Goal: Information Seeking & Learning: Learn about a topic

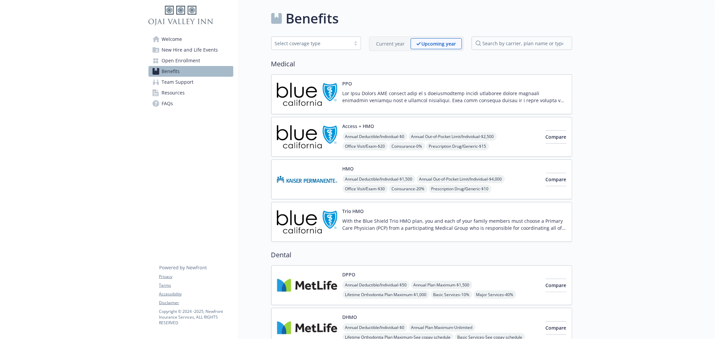
scroll to position [633, 0]
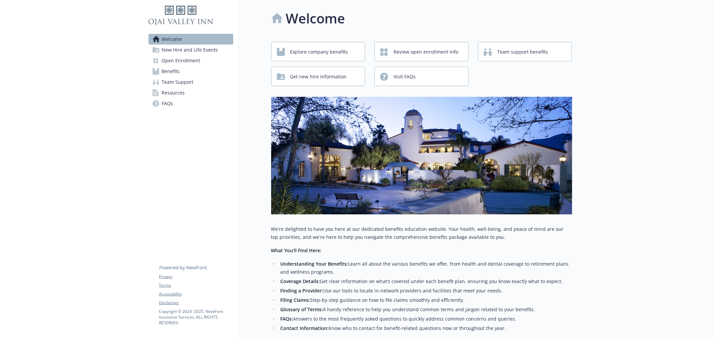
click at [183, 59] on span "Open Enrollment" at bounding box center [181, 60] width 39 height 11
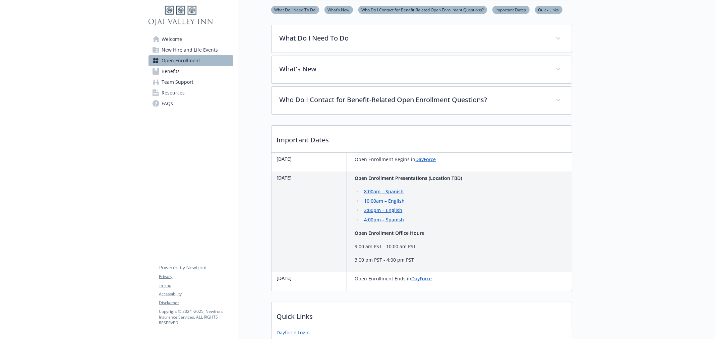
scroll to position [154, 0]
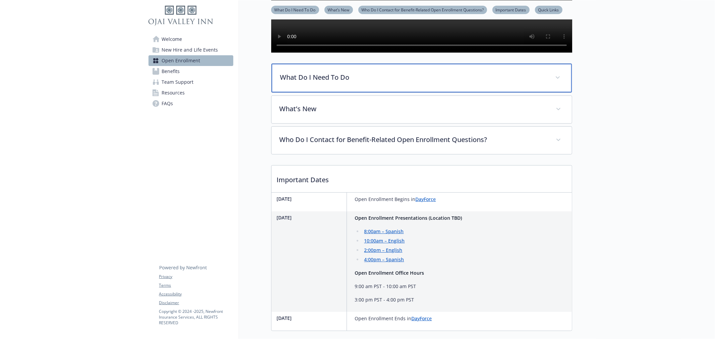
click at [296, 83] on p "What Do I Need To Do" at bounding box center [413, 77] width 267 height 10
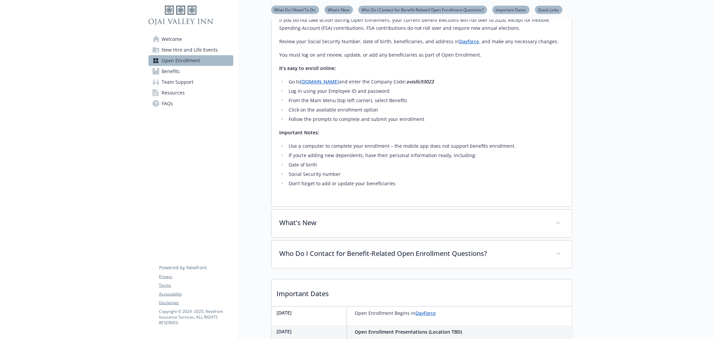
scroll to position [377, 0]
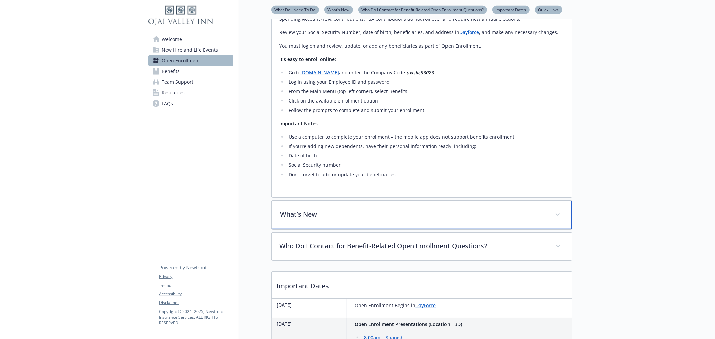
click at [321, 223] on div "What’s New" at bounding box center [422, 215] width 301 height 29
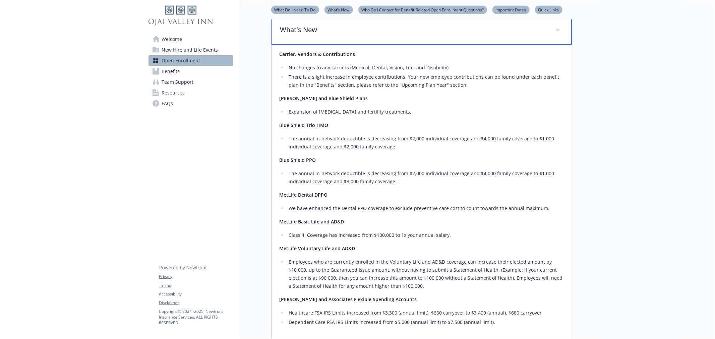
scroll to position [564, 0]
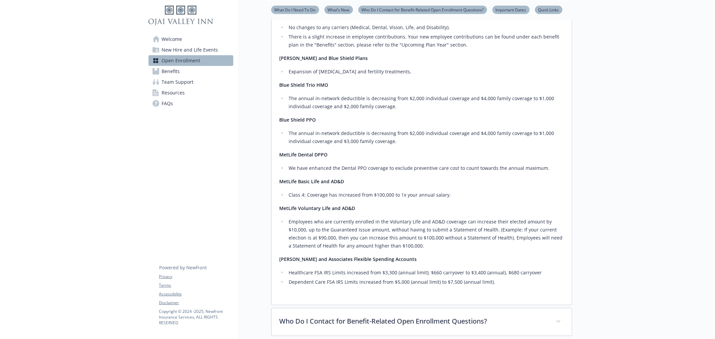
click at [176, 67] on span "Benefits" at bounding box center [171, 71] width 18 height 11
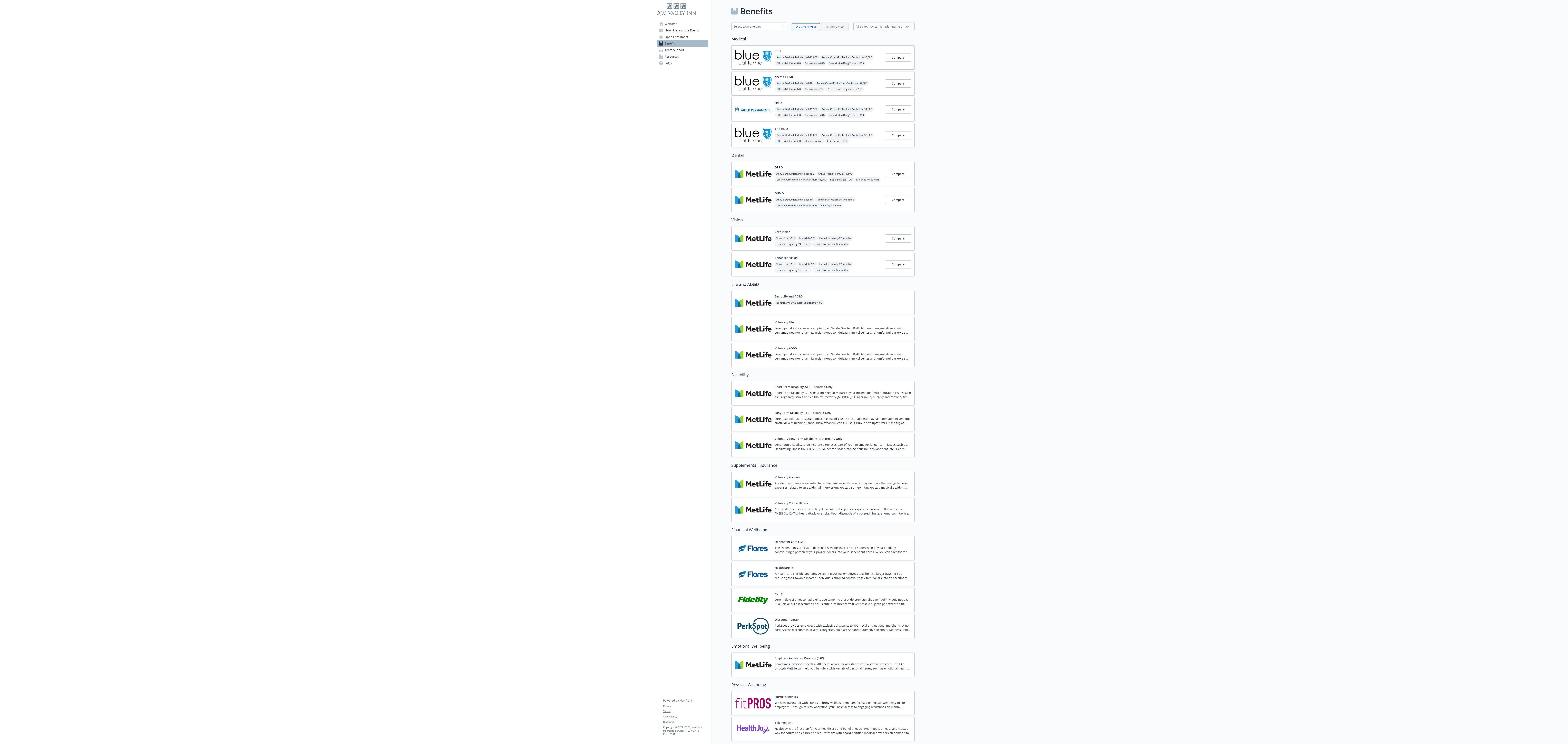
click at [435, 26] on p "Upcoming year" at bounding box center [834, 26] width 21 height 4
click at [435, 26] on p "Current year" at bounding box center [804, 26] width 18 height 4
click at [435, 31] on div "Current year Upcoming year" at bounding box center [819, 27] width 58 height 9
click at [435, 24] on div "Upcoming year" at bounding box center [833, 26] width 27 height 7
click at [435, 30] on div "Current year" at bounding box center [804, 26] width 24 height 7
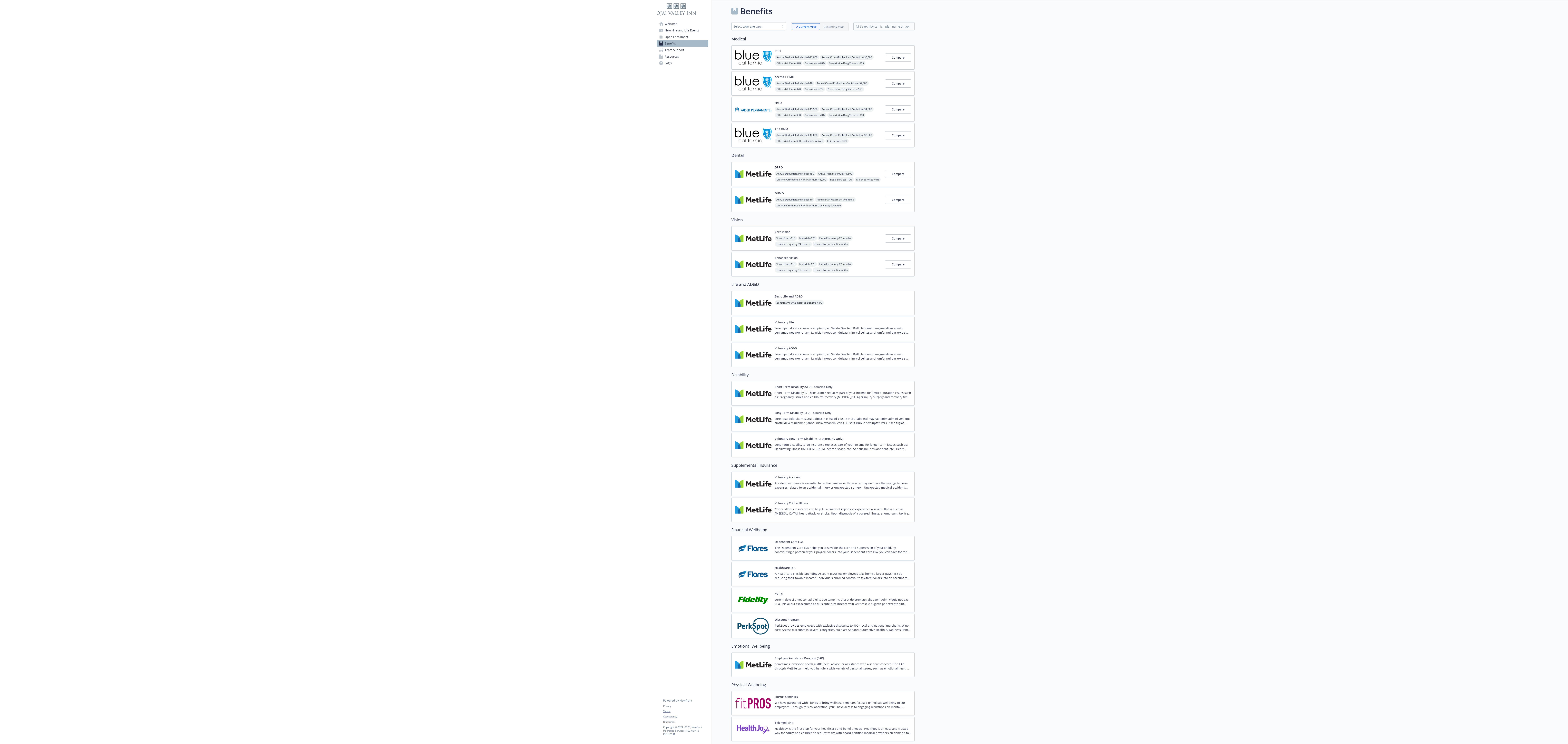
click at [435, 27] on p "Upcoming year" at bounding box center [834, 26] width 21 height 4
click at [435, 206] on div at bounding box center [326, 418] width 653 height 835
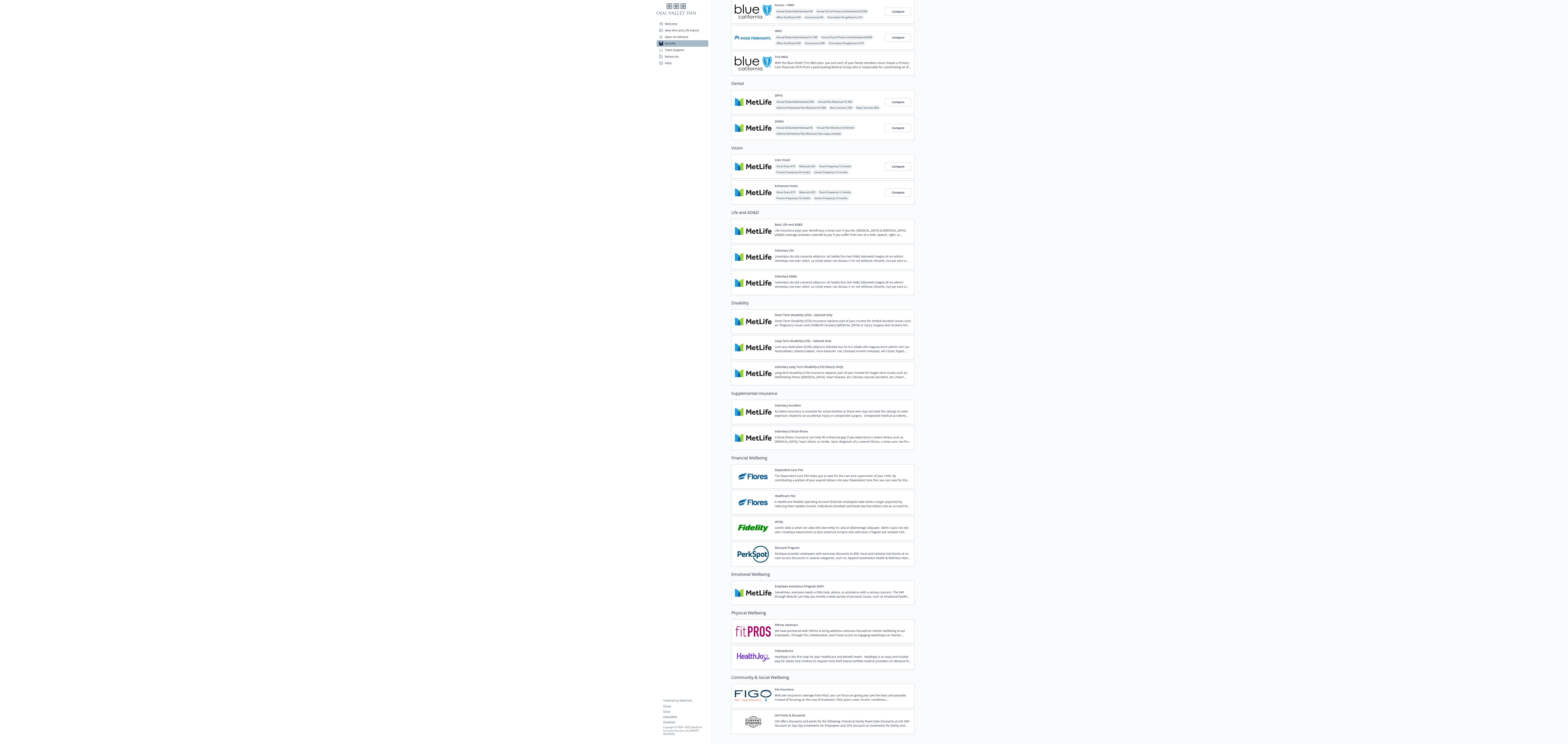
scroll to position [136, 0]
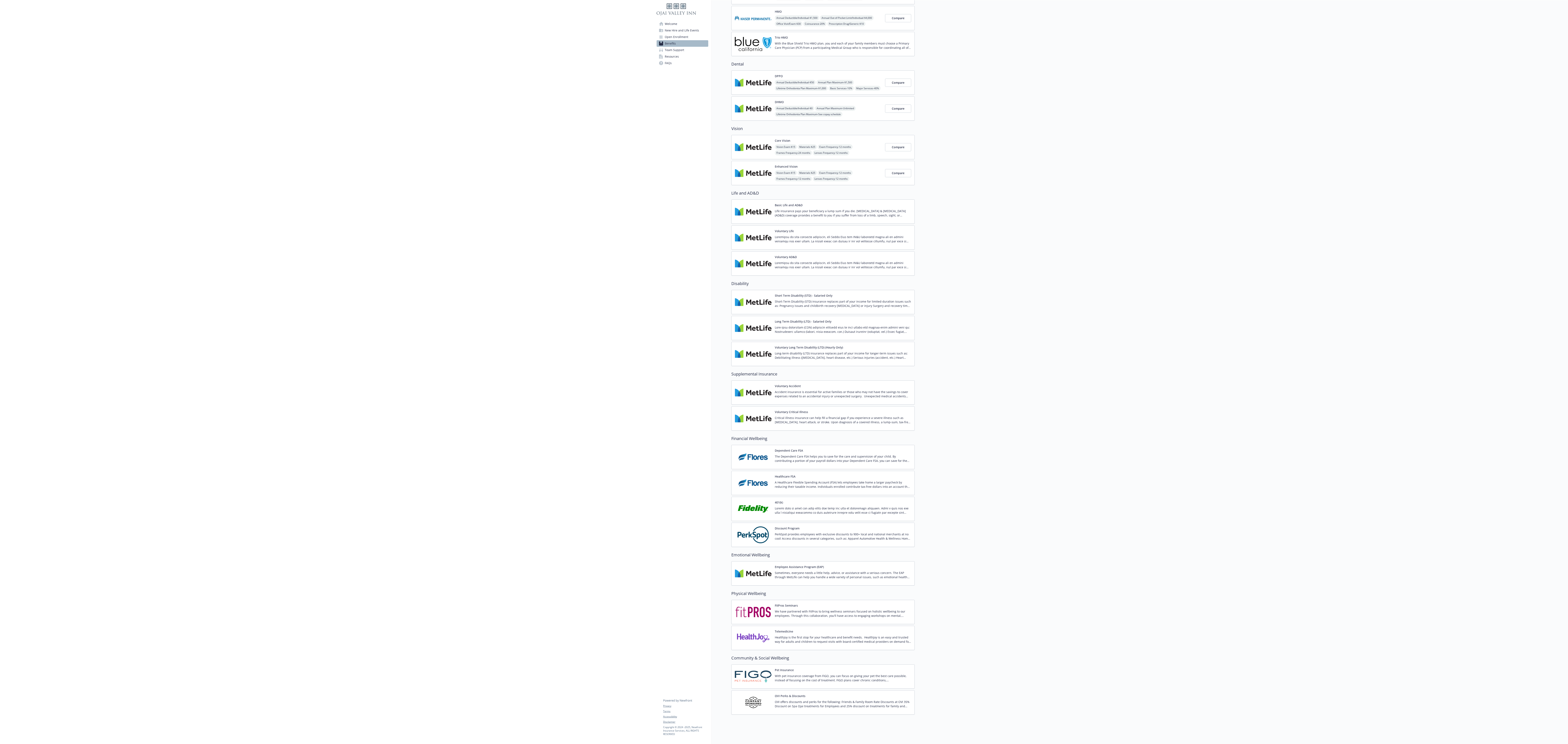
click at [435, 206] on div at bounding box center [1241, 326] width 653 height 835
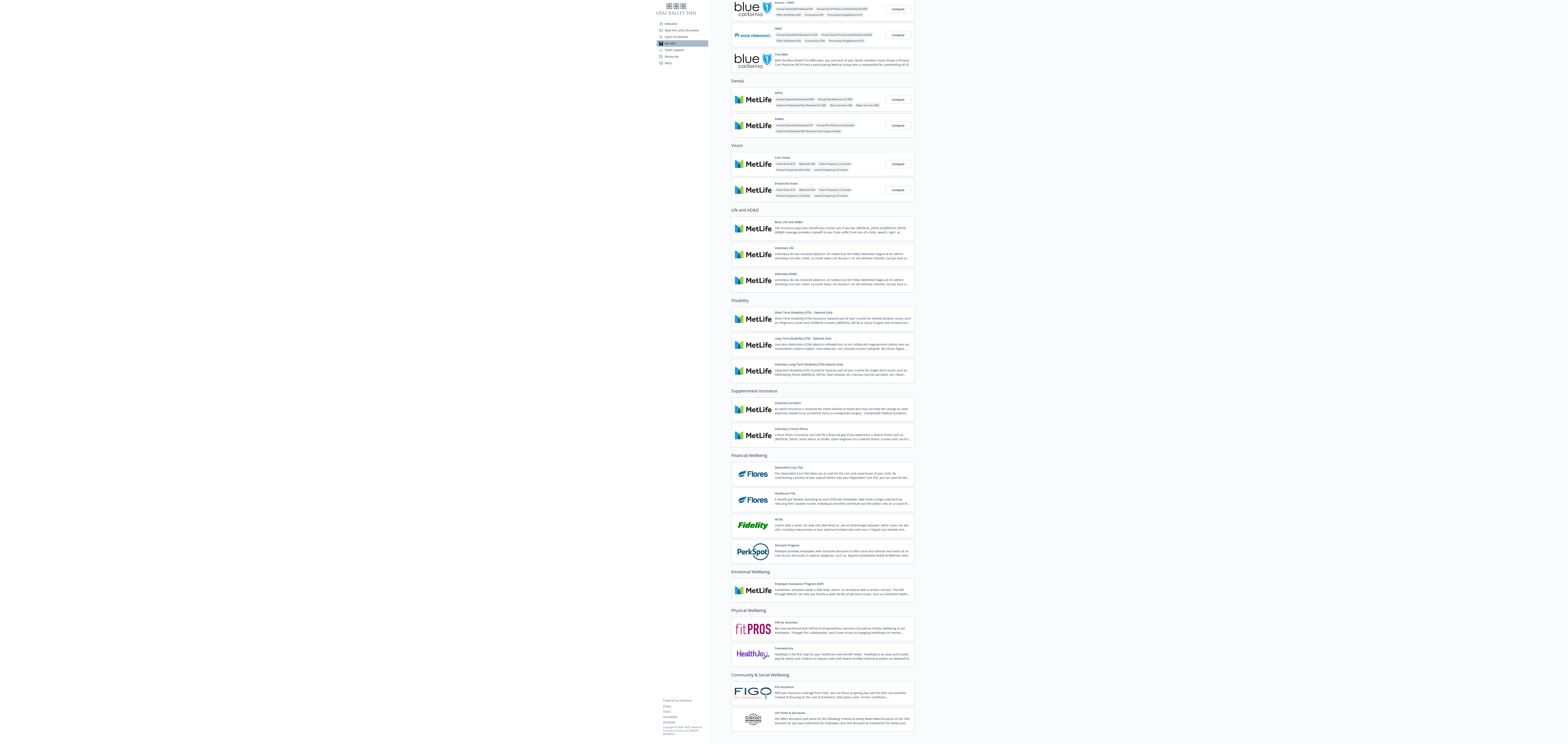
scroll to position [0, 0]
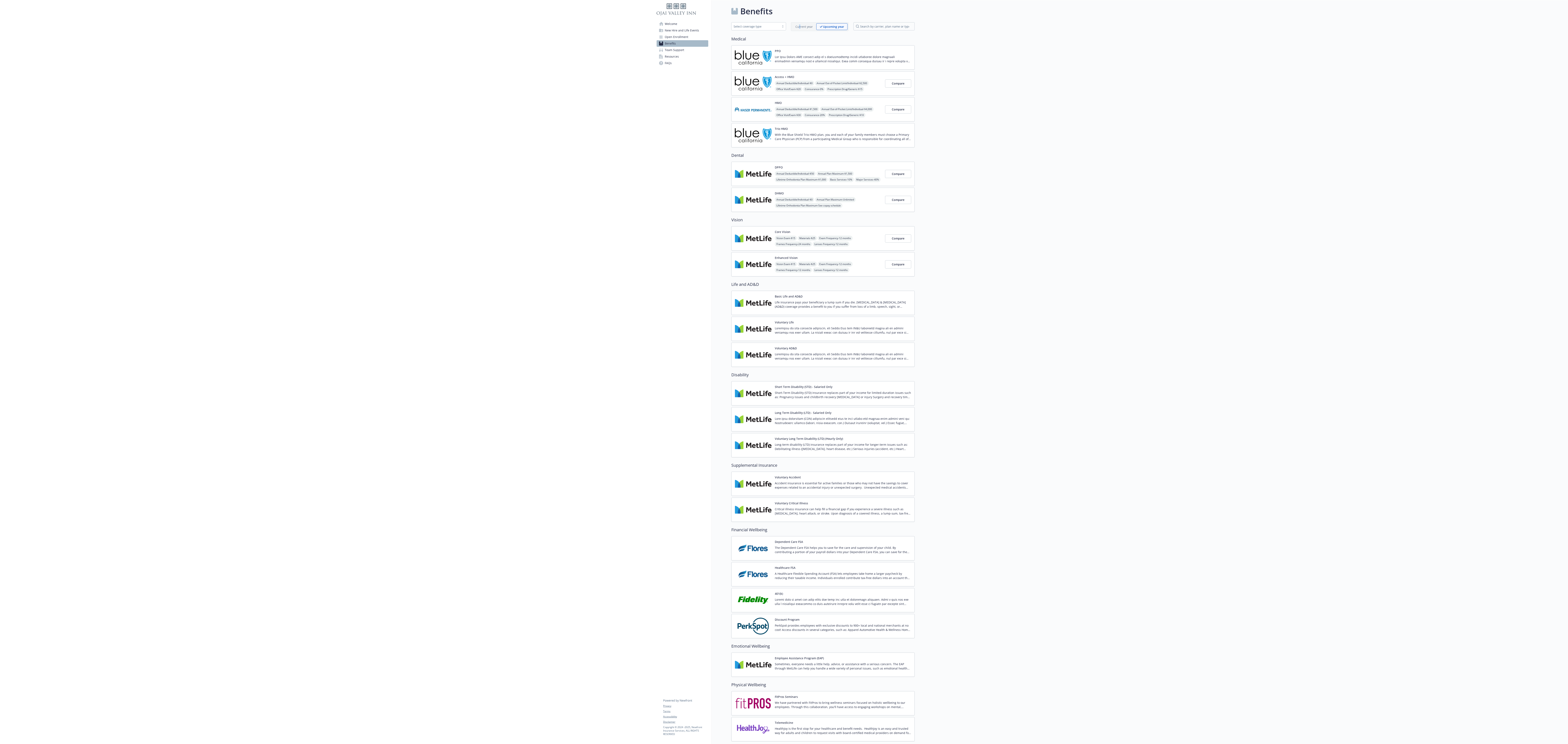
click at [435, 27] on p "Current year" at bounding box center [804, 26] width 18 height 4
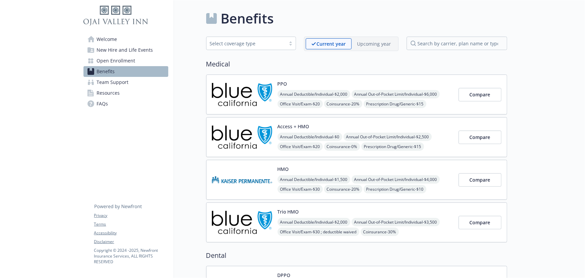
click at [369, 45] on p "Upcoming year" at bounding box center [375, 43] width 34 height 7
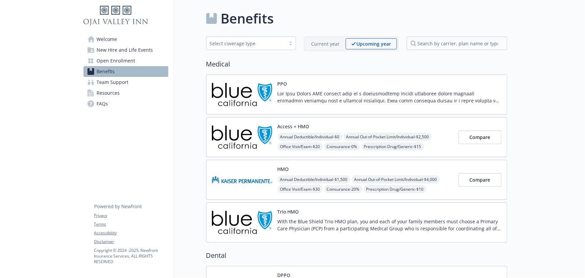
click at [370, 42] on p "Upcoming year" at bounding box center [374, 43] width 35 height 7
click at [351, 99] on p at bounding box center [390, 97] width 224 height 14
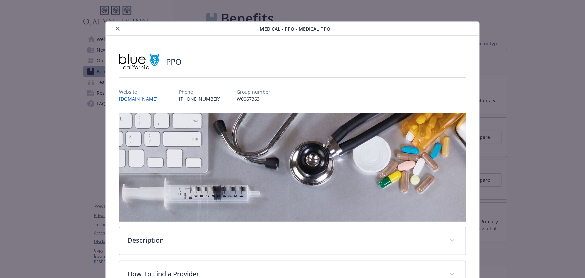
click at [119, 30] on button "close" at bounding box center [118, 28] width 8 height 8
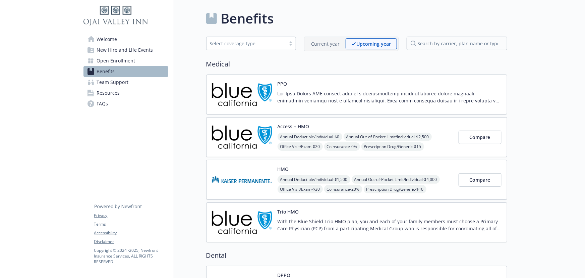
click at [331, 100] on p at bounding box center [390, 97] width 224 height 14
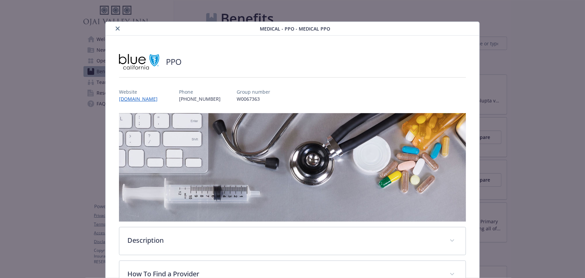
click at [117, 29] on icon "close" at bounding box center [118, 28] width 4 height 4
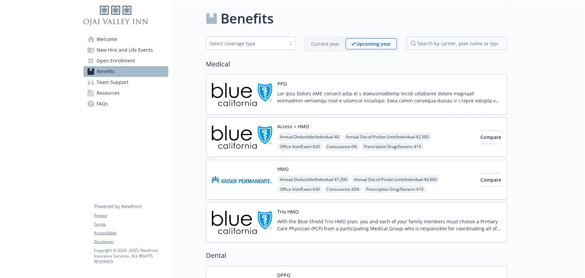
scroll to position [634, 0]
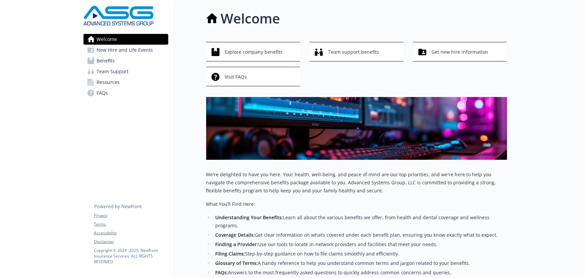
click at [104, 60] on span "Benefits" at bounding box center [106, 60] width 18 height 11
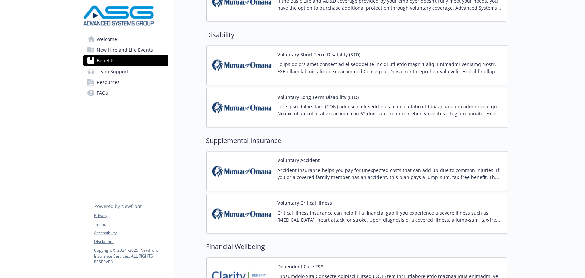
scroll to position [969, 0]
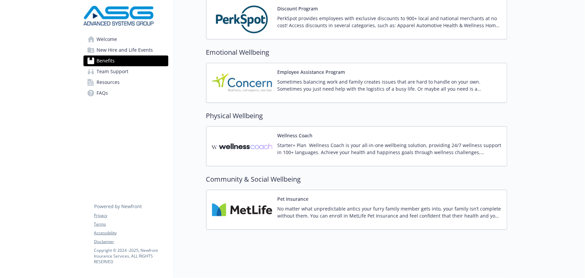
click at [267, 147] on img at bounding box center [242, 146] width 60 height 29
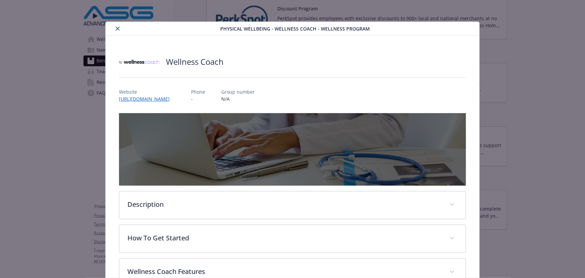
scroll to position [78, 0]
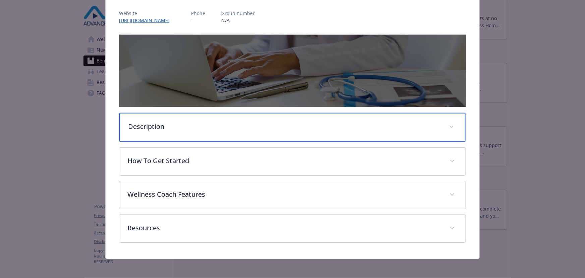
click at [203, 116] on div "Description" at bounding box center [292, 127] width 346 height 29
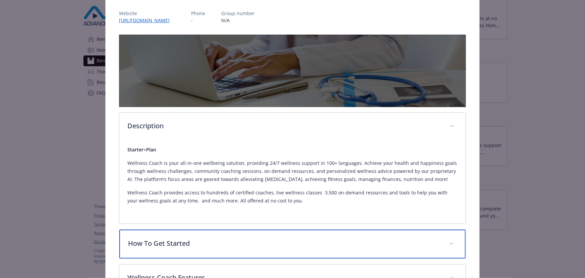
click at [220, 235] on div "How To Get Started" at bounding box center [292, 243] width 346 height 29
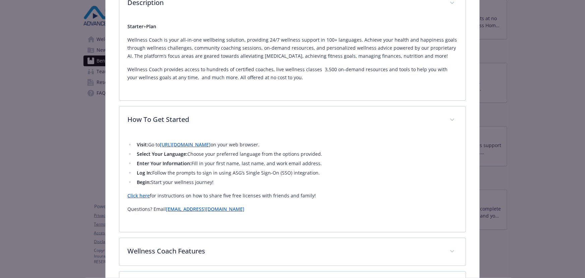
scroll to position [260, 0]
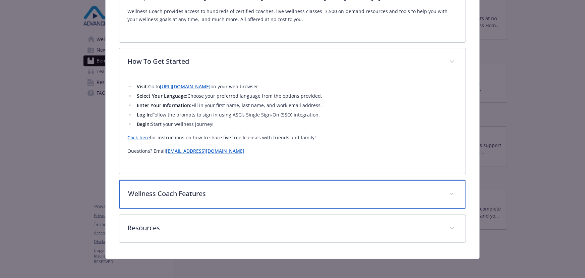
click at [200, 195] on p "Wellness Coach Features" at bounding box center [284, 194] width 313 height 10
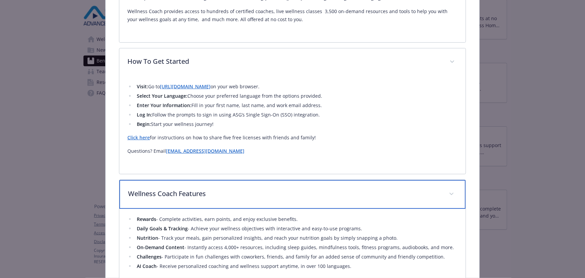
click at [200, 195] on p "Wellness Coach Features" at bounding box center [284, 194] width 313 height 10
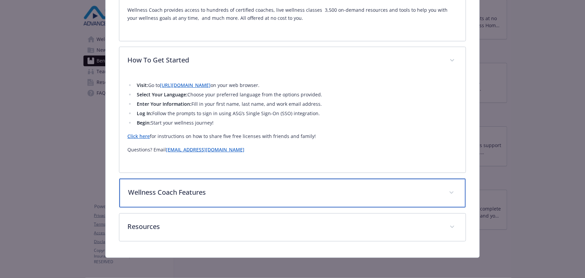
click at [200, 195] on p "Wellness Coach Features" at bounding box center [284, 192] width 313 height 10
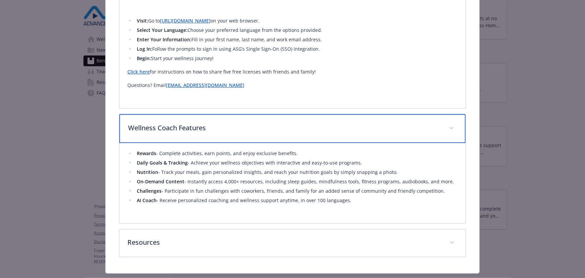
scroll to position [341, 0]
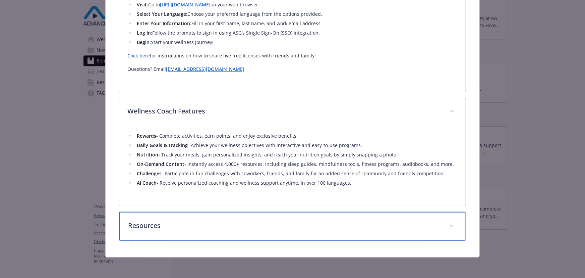
click at [200, 220] on p "Resources" at bounding box center [284, 225] width 313 height 10
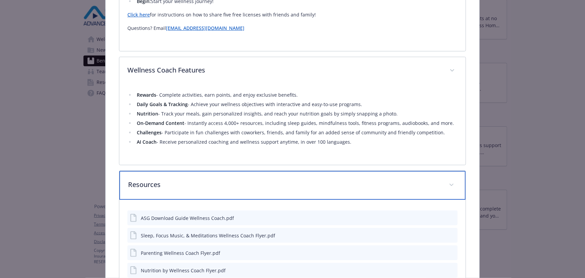
scroll to position [433, 0]
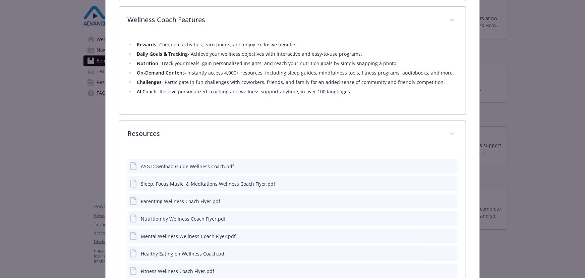
click at [448, 166] on icon "preview file" at bounding box center [451, 165] width 6 height 5
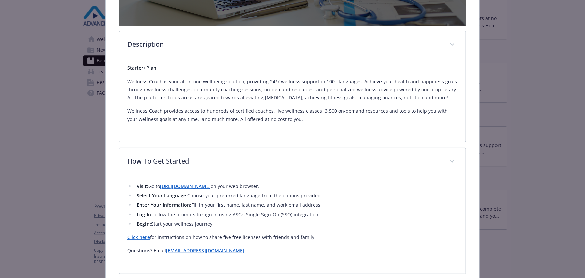
scroll to position [158, 0]
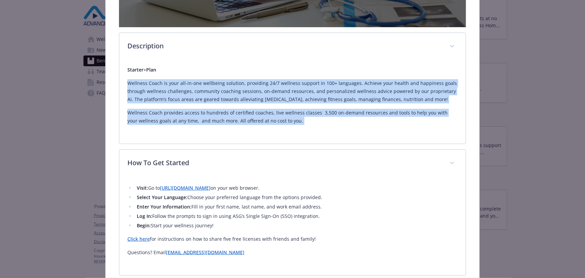
drag, startPoint x: 306, startPoint y: 124, endPoint x: 126, endPoint y: 79, distance: 184.8
click at [127, 79] on div "Starter + Plan Wellness Coach is your all-in-one wellbeing solution, providing …" at bounding box center [292, 97] width 330 height 75
copy div "Wellness Coach is your all-in-one wellbeing solution, providing 24/7 wellness s…"
drag, startPoint x: 243, startPoint y: 225, endPoint x: 134, endPoint y: 187, distance: 115.2
click at [134, 187] on ul "Visit: Go to https://app.wellnesscoach.live/ on your web browser. Select Your L…" at bounding box center [292, 207] width 330 height 46
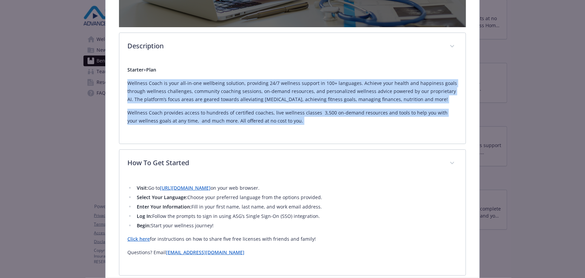
copy ul "Visit: Go to https://app.wellnesscoach.live/ on your web browser. Select Your L…"
click at [222, 227] on li "Begin: Start your wellness journey!" at bounding box center [296, 225] width 323 height 8
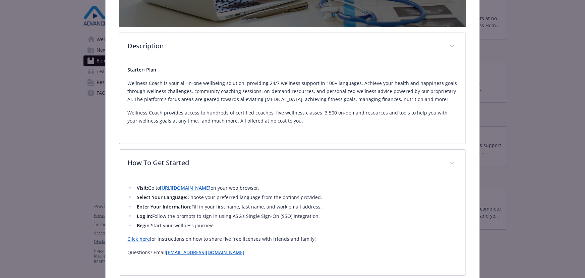
click at [222, 225] on li "Begin: Start your wellness journey!" at bounding box center [296, 225] width 323 height 8
drag, startPoint x: 320, startPoint y: 237, endPoint x: 129, endPoint y: 186, distance: 197.2
click at [129, 186] on div "Visit: Go to https://app.wellnesscoach.live/ on your web browser. Select Your L…" at bounding box center [292, 220] width 330 height 72
click at [242, 256] on div "Visit: Go to https://app.wellnesscoach.live/ on your web browser. Select Your L…" at bounding box center [292, 222] width 330 height 90
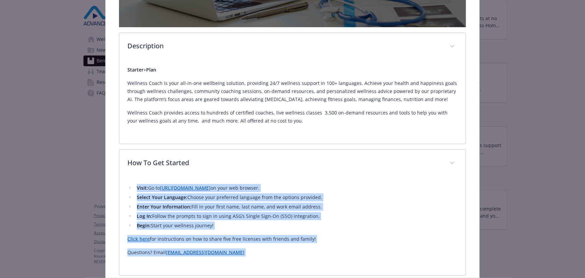
drag, startPoint x: 241, startPoint y: 256, endPoint x: 137, endPoint y: 188, distance: 124.4
click at [137, 188] on div "Visit: Go to https://app.wellnesscoach.live/ on your web browser. Select Your L…" at bounding box center [292, 222] width 330 height 90
copy div "Visit: Go to https://app.wellnesscoach.live/ on your web browser. Select Your L…"
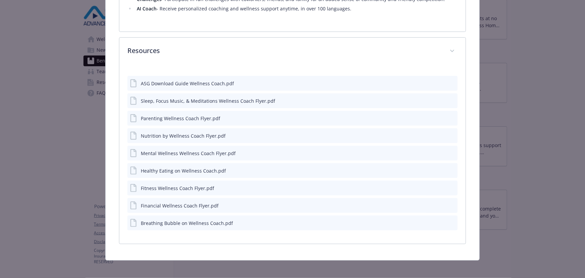
scroll to position [519, 0]
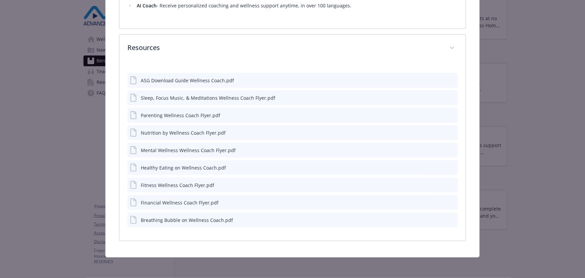
click at [444, 78] on div "details for plan Physical Wellbeing - Wellness Coach - Wellness Program" at bounding box center [446, 80] width 17 height 7
click at [453, 75] on div "ASG Download Guide Wellness Coach.pdf" at bounding box center [292, 80] width 330 height 15
click at [448, 78] on icon "preview file" at bounding box center [451, 79] width 6 height 5
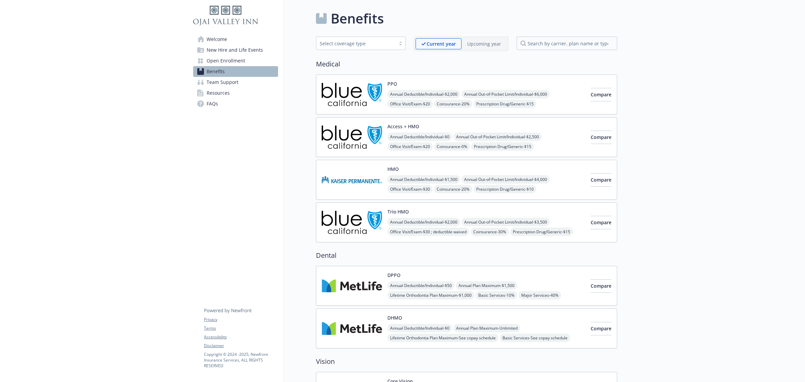
click at [472, 44] on p "Upcoming year" at bounding box center [484, 43] width 34 height 7
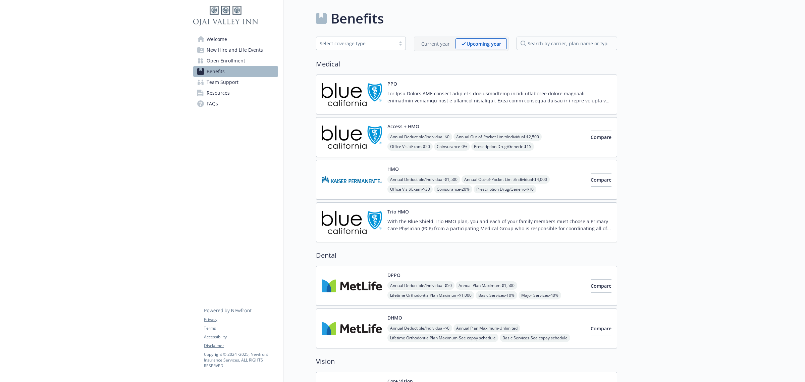
click at [469, 92] on p at bounding box center [499, 97] width 224 height 14
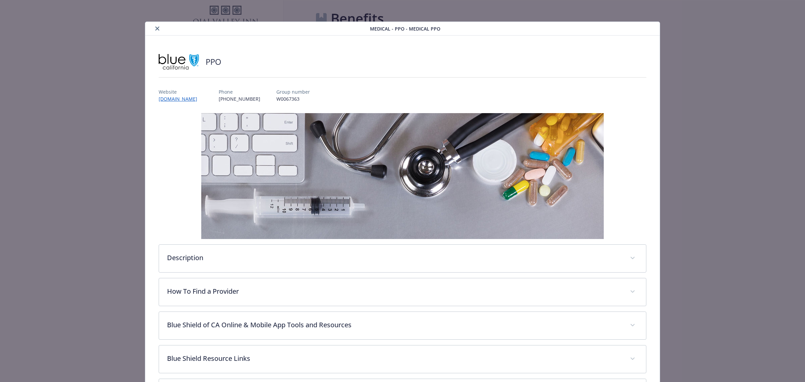
click at [155, 25] on button "close" at bounding box center [157, 28] width 8 height 8
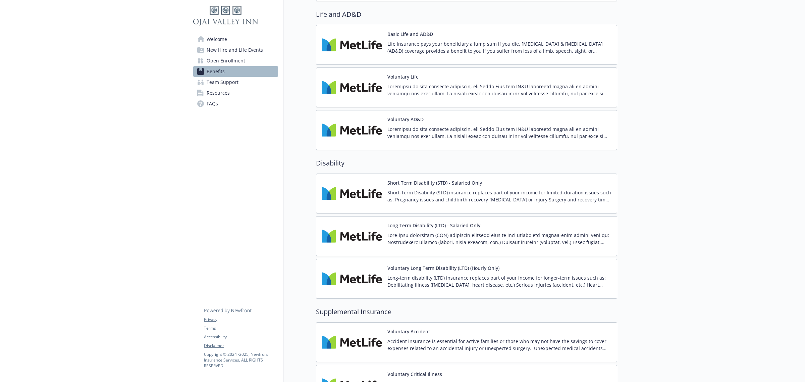
scroll to position [1001, 0]
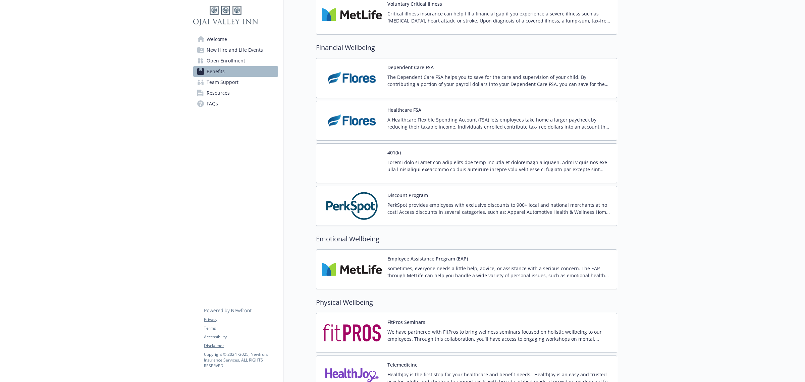
scroll to position [1001, 0]
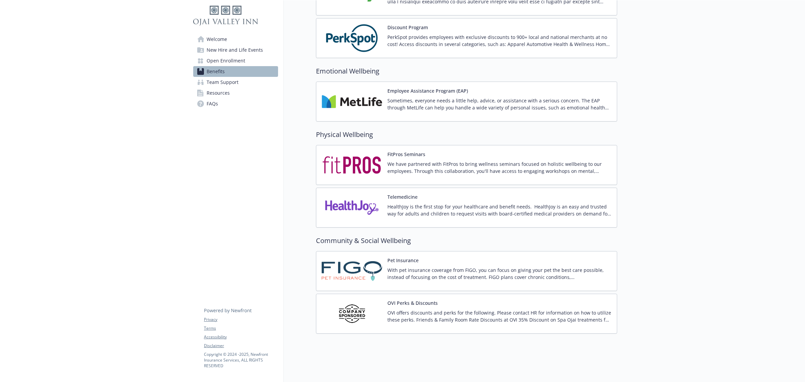
click at [364, 306] on img at bounding box center [352, 313] width 60 height 29
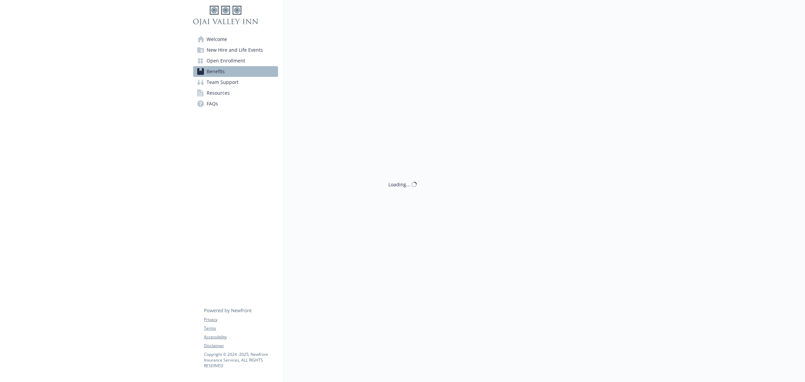
scroll to position [1001, 0]
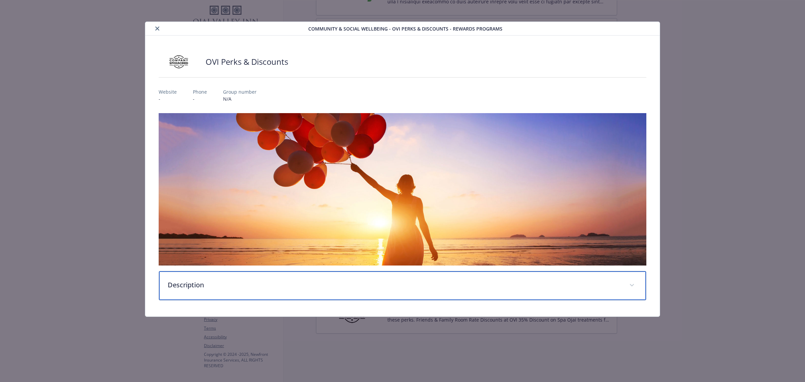
click at [351, 291] on div "Description" at bounding box center [402, 285] width 487 height 29
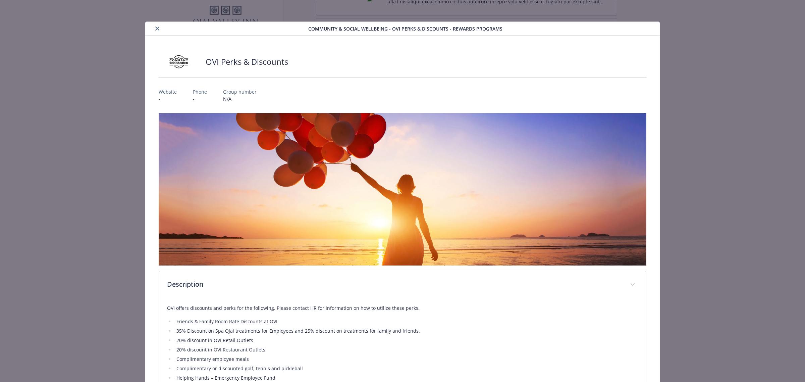
click at [155, 31] on button "close" at bounding box center [157, 28] width 8 height 8
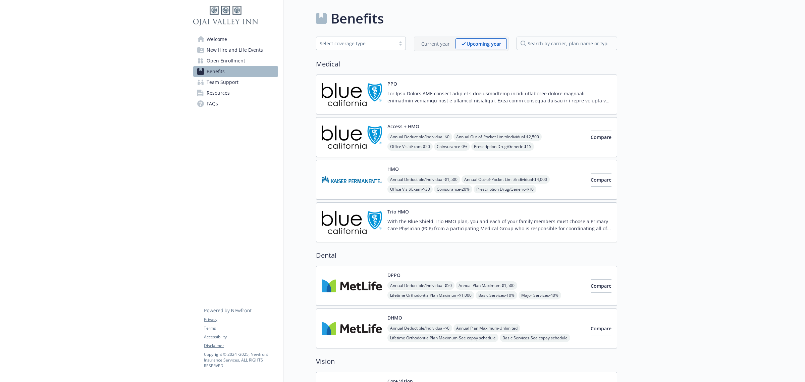
click at [520, 122] on div "Access + HMO Annual Deductible/Individual - $0 Annual Out-of-Pocket Limit/Indiv…" at bounding box center [466, 137] width 301 height 40
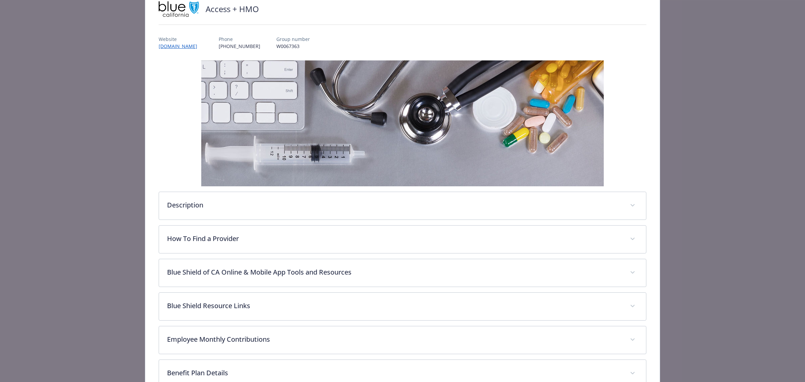
scroll to position [146, 0]
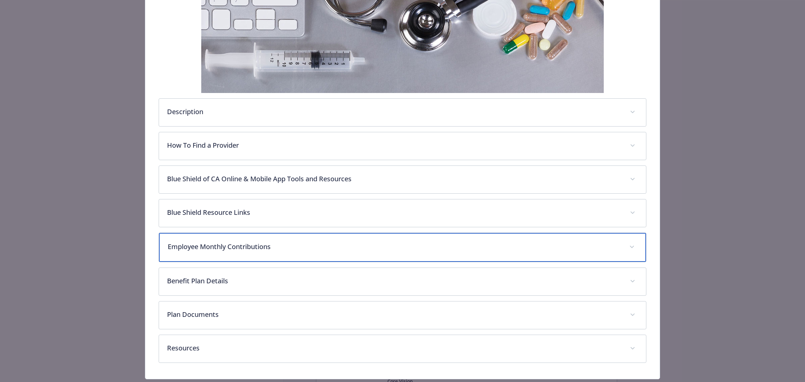
click at [245, 256] on div "Employee Monthly Contributions" at bounding box center [402, 247] width 487 height 29
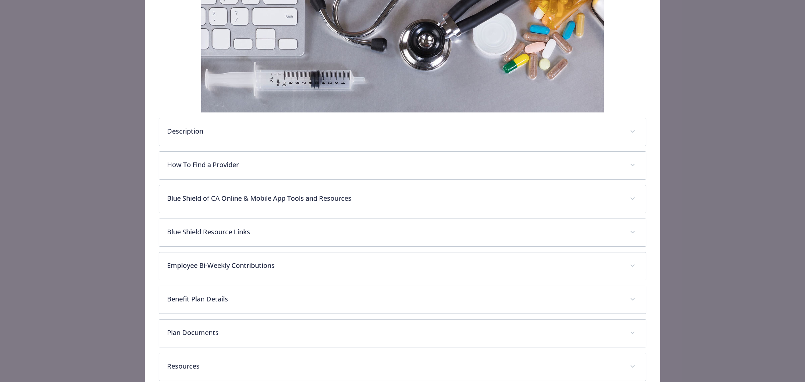
scroll to position [146, 0]
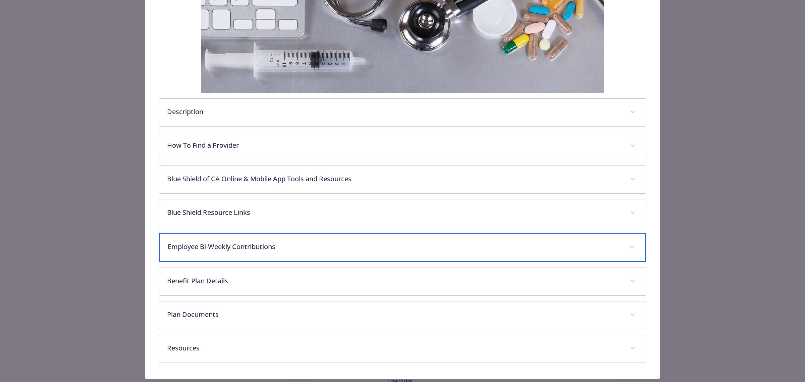
click at [252, 249] on p "Employee Bi-Weekly Contributions" at bounding box center [394, 246] width 453 height 10
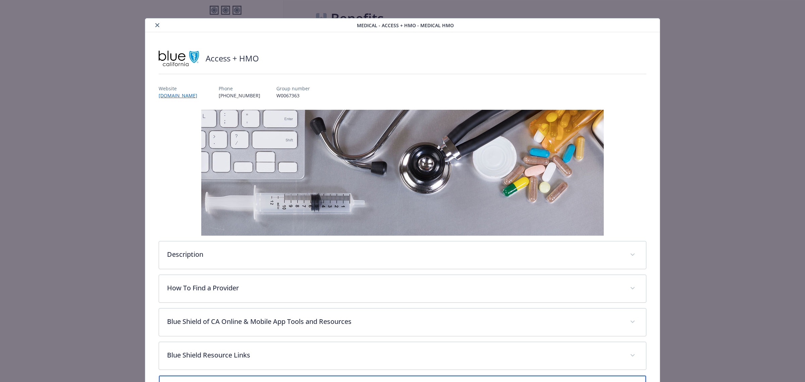
scroll to position [0, 0]
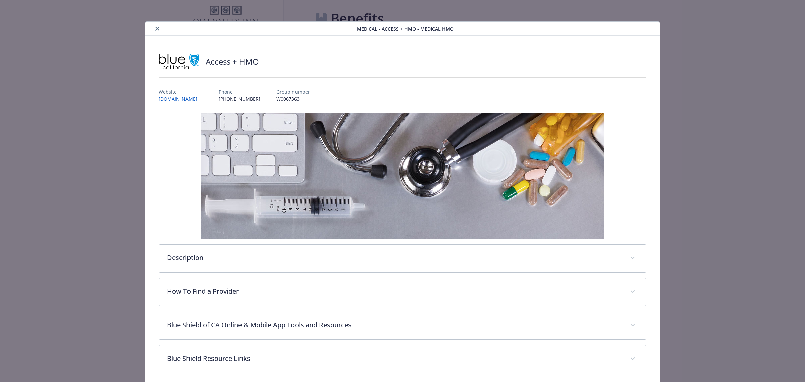
click at [156, 32] on button "close" at bounding box center [157, 28] width 8 height 8
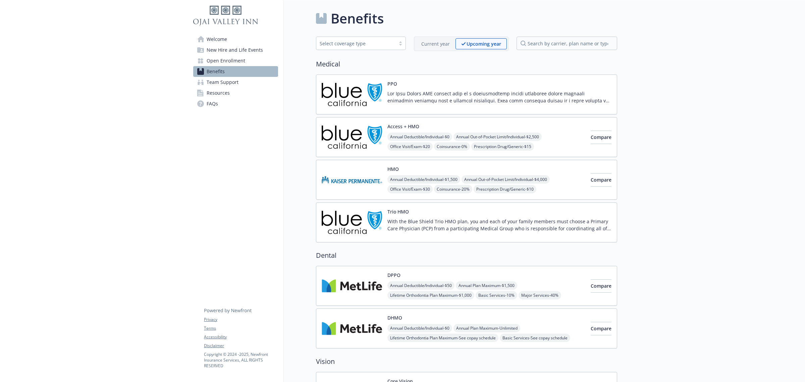
click at [342, 174] on img at bounding box center [352, 179] width 60 height 29
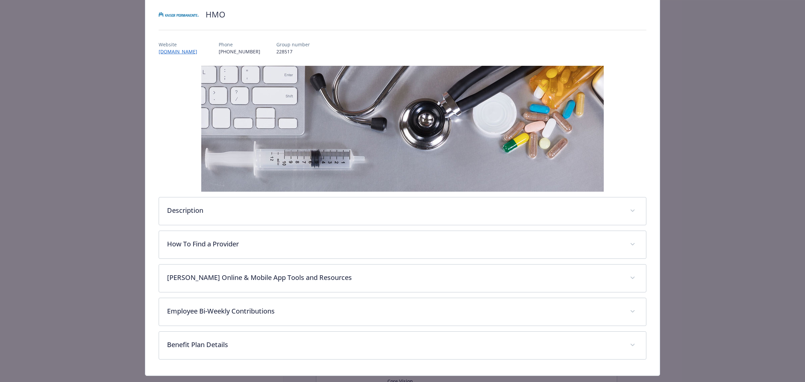
scroll to position [62, 0]
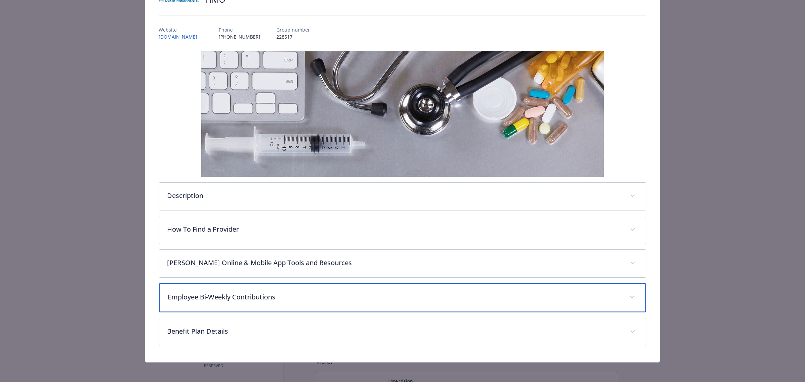
click at [202, 297] on p "Employee Bi-Weekly Contributions" at bounding box center [394, 297] width 453 height 10
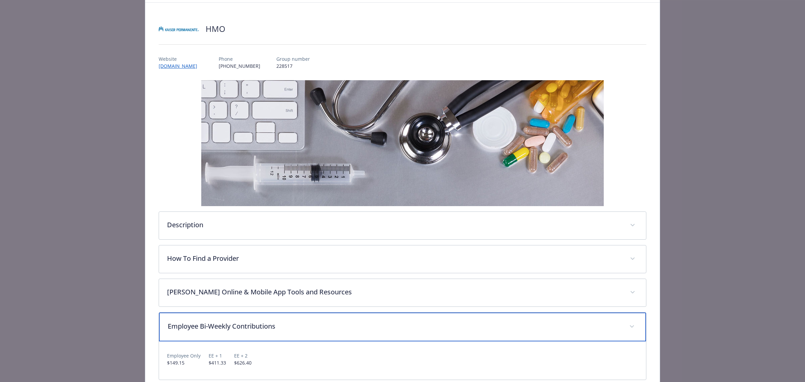
scroll to position [103, 0]
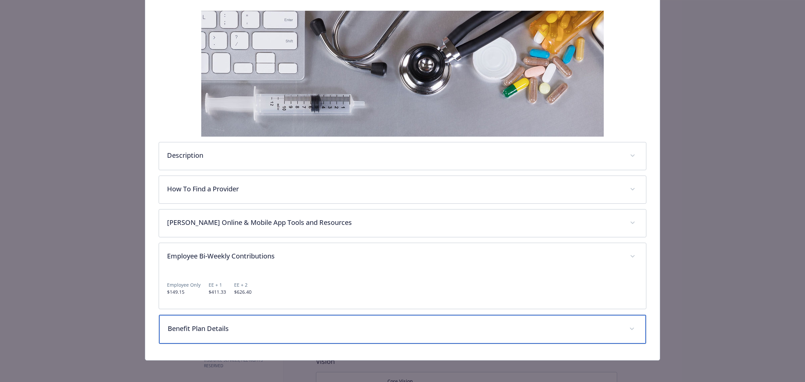
click at [205, 331] on p "Benefit Plan Details" at bounding box center [394, 328] width 453 height 10
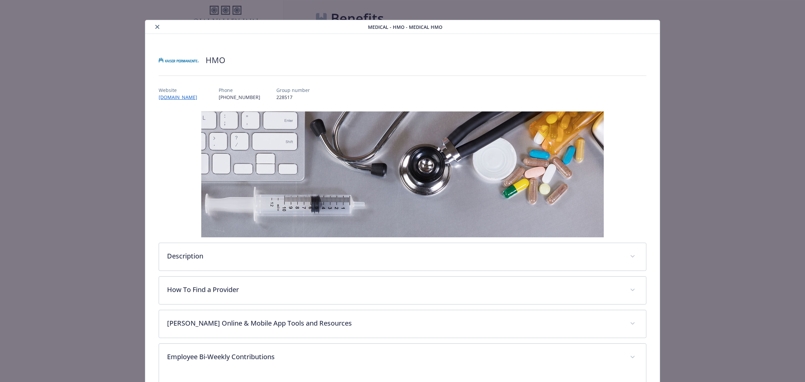
scroll to position [0, 0]
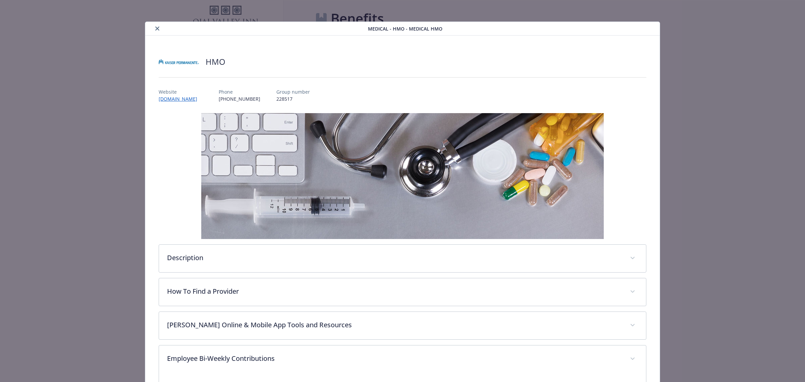
click at [155, 25] on button "close" at bounding box center [157, 28] width 8 height 8
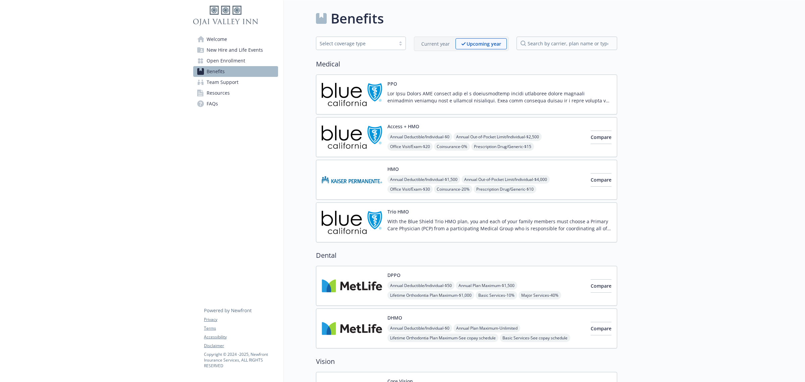
click at [361, 288] on img at bounding box center [352, 285] width 60 height 29
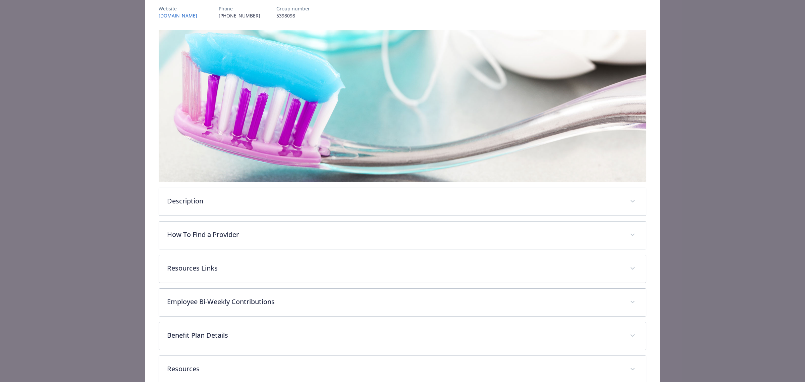
scroll to position [84, 0]
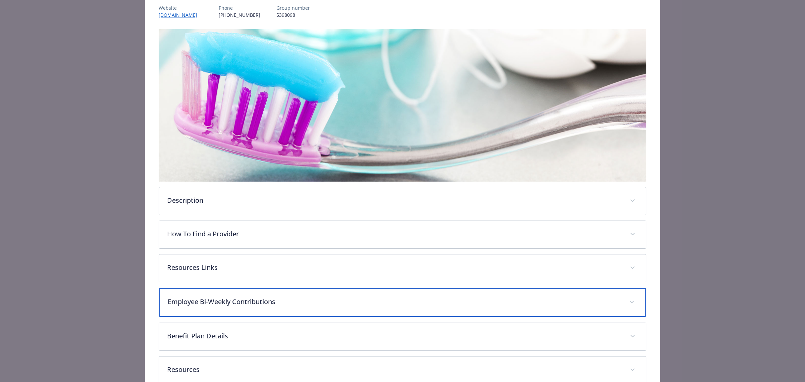
click at [300, 306] on div "Employee Bi-Weekly Contributions" at bounding box center [402, 302] width 487 height 29
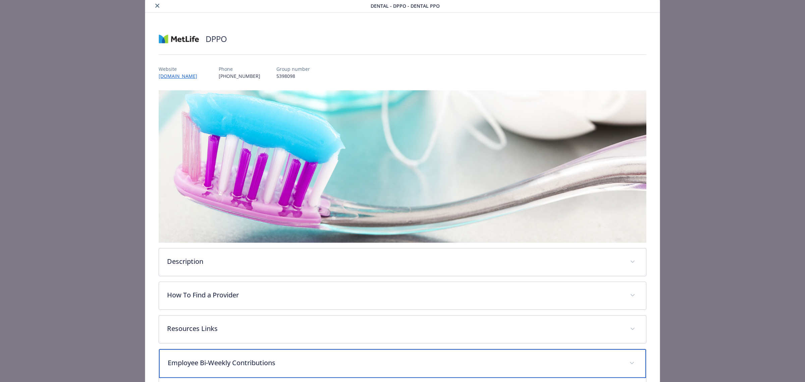
scroll to position [0, 0]
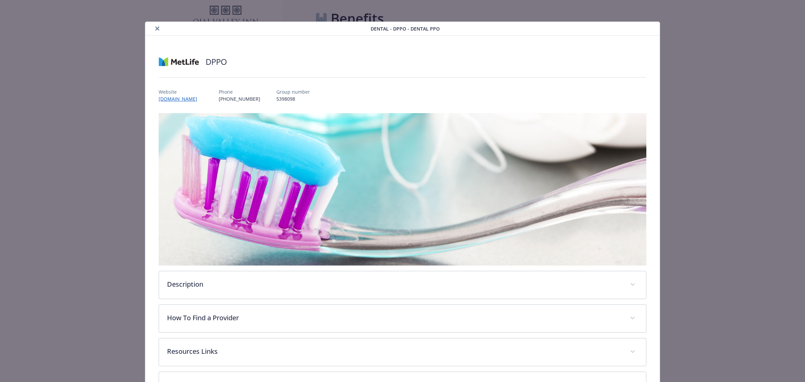
click at [155, 27] on icon "close" at bounding box center [157, 28] width 4 height 4
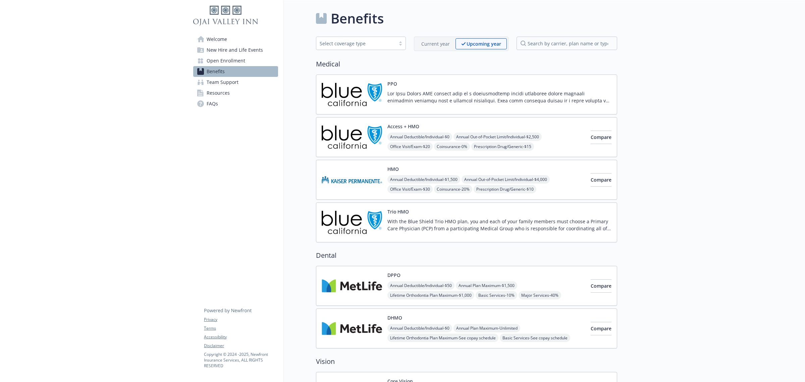
click at [374, 322] on img at bounding box center [352, 328] width 60 height 29
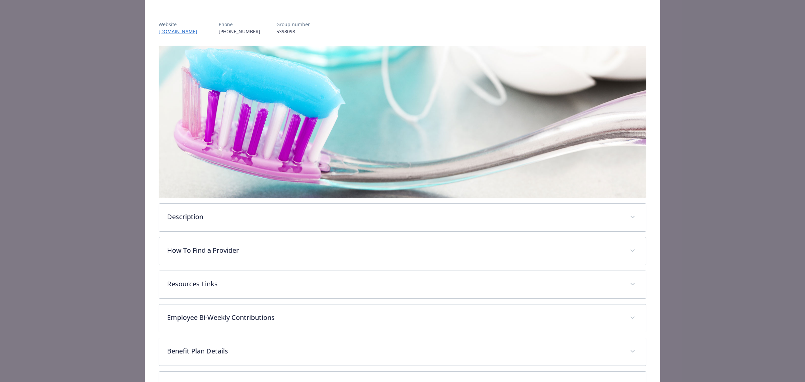
scroll to position [104, 0]
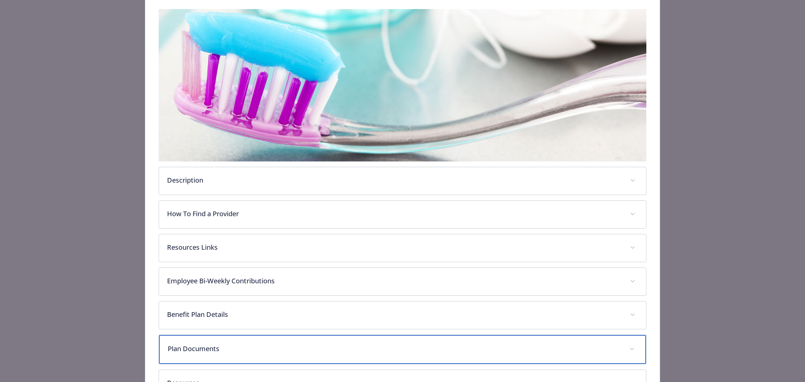
click at [207, 348] on p "Plan Documents" at bounding box center [394, 348] width 453 height 10
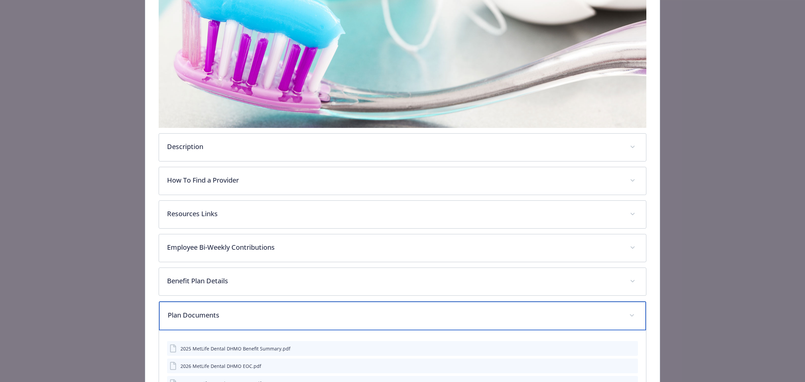
scroll to position [188, 0]
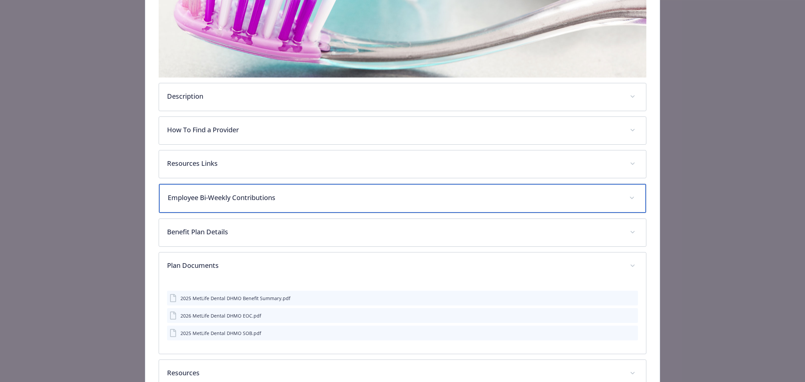
click at [215, 201] on p "Employee Bi-Weekly Contributions" at bounding box center [394, 198] width 453 height 10
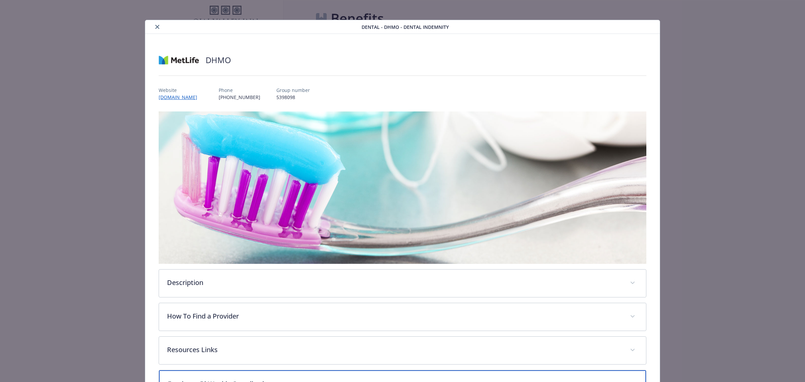
scroll to position [0, 0]
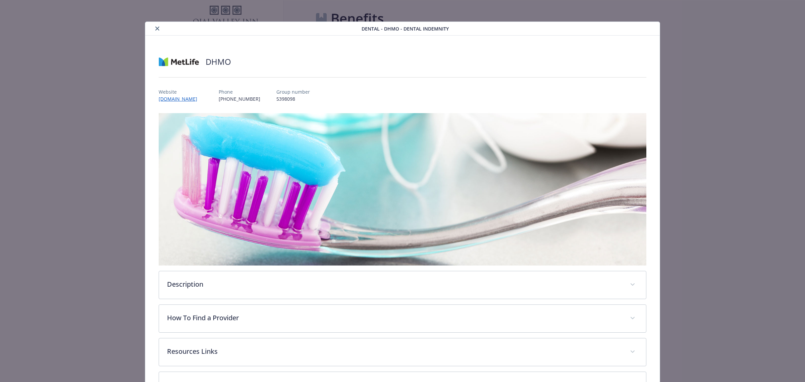
click at [153, 30] on button "close" at bounding box center [157, 28] width 8 height 8
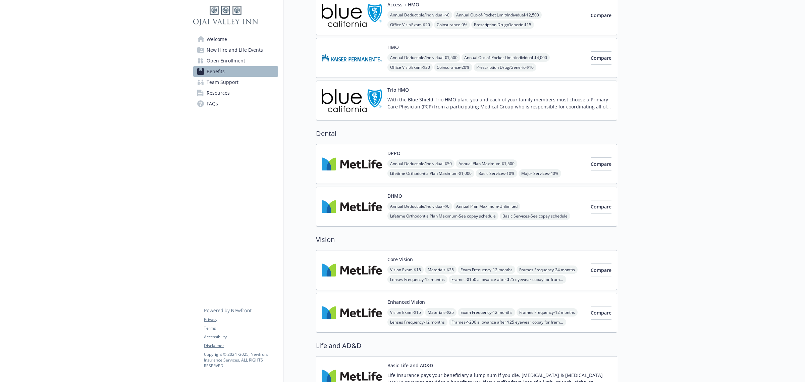
scroll to position [126, 0]
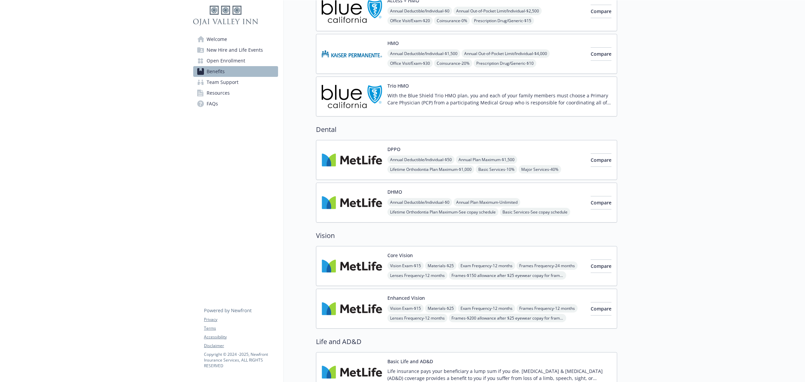
click at [336, 262] on img at bounding box center [352, 266] width 60 height 29
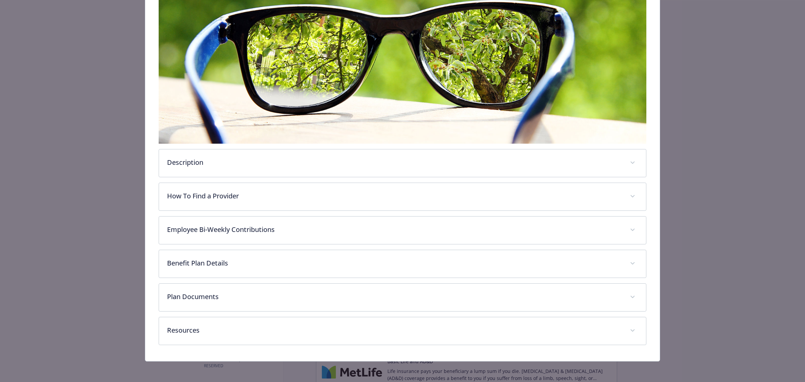
scroll to position [122, 0]
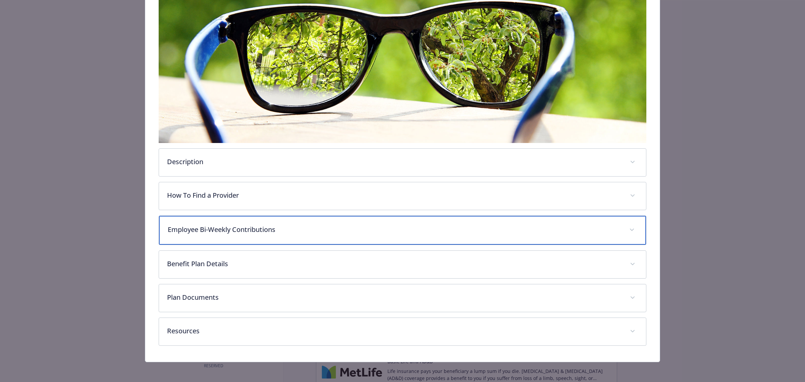
click at [196, 232] on p "Employee Bi-Weekly Contributions" at bounding box center [394, 229] width 453 height 10
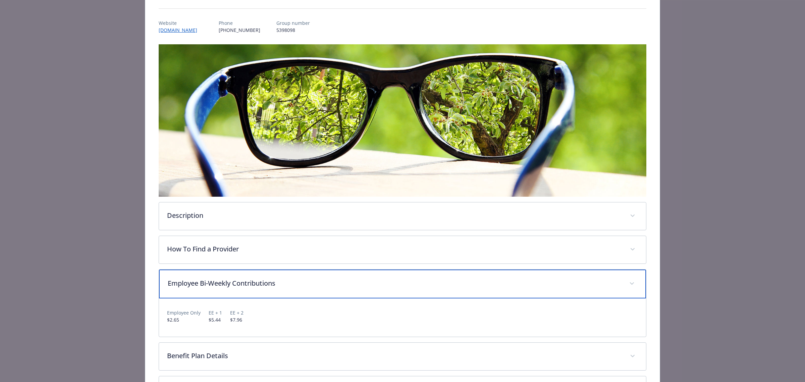
scroll to position [0, 0]
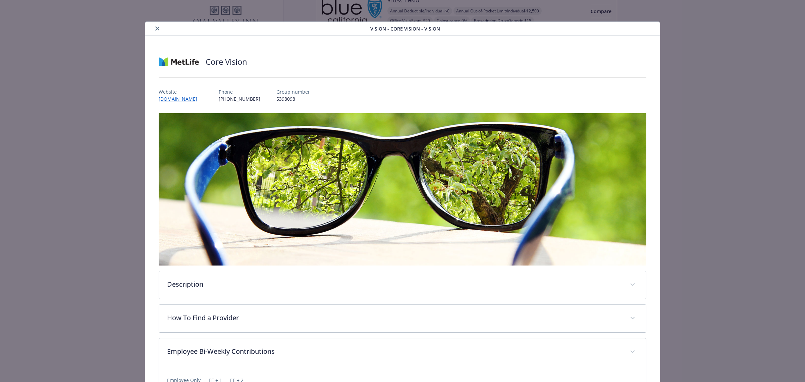
click at [156, 25] on button "close" at bounding box center [157, 28] width 8 height 8
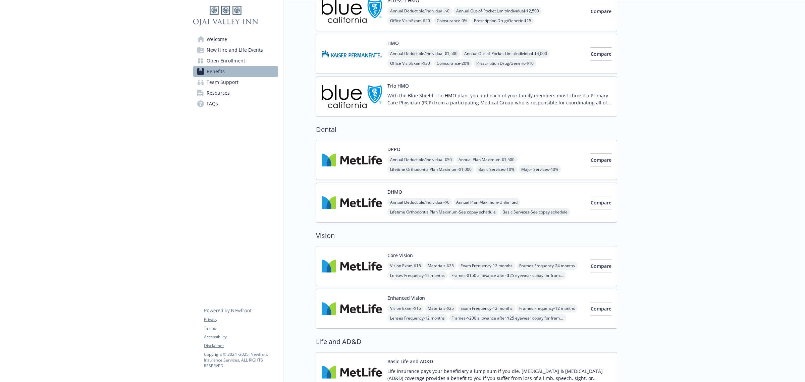
click at [357, 301] on img at bounding box center [352, 308] width 60 height 29
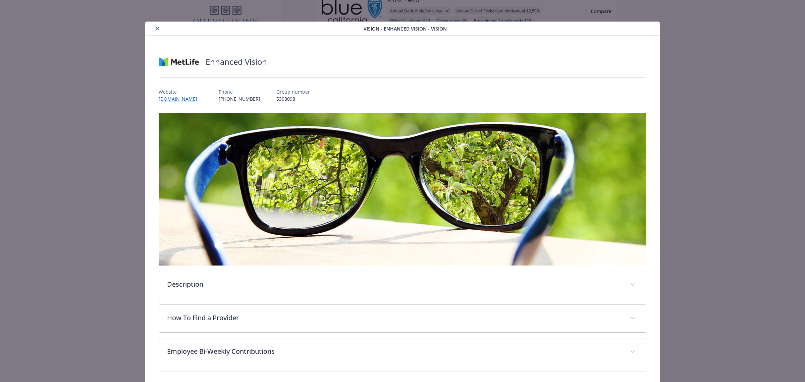
scroll to position [20, 0]
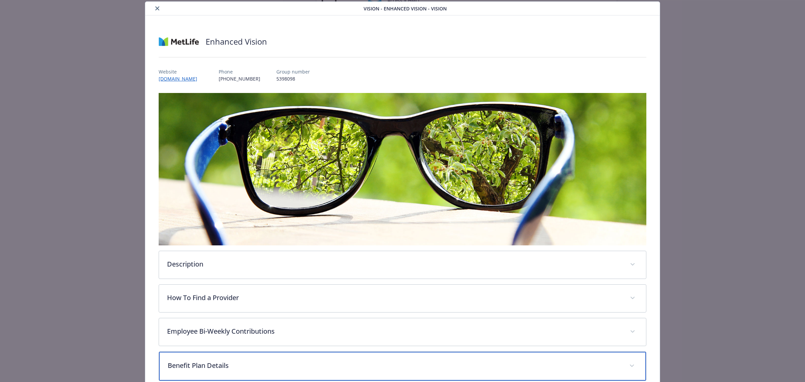
click at [223, 366] on p "Benefit Plan Details" at bounding box center [394, 365] width 453 height 10
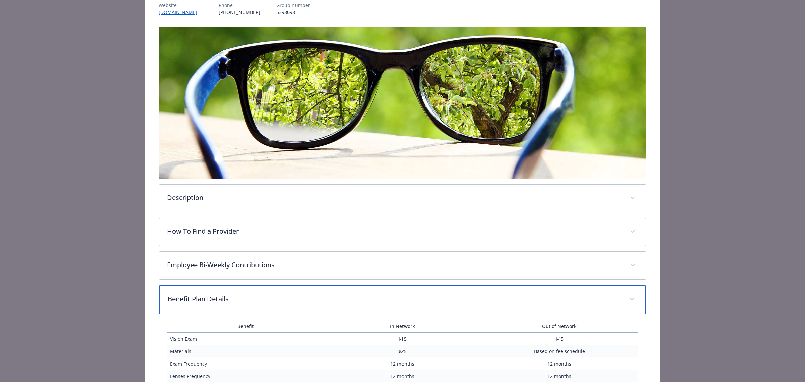
scroll to position [104, 0]
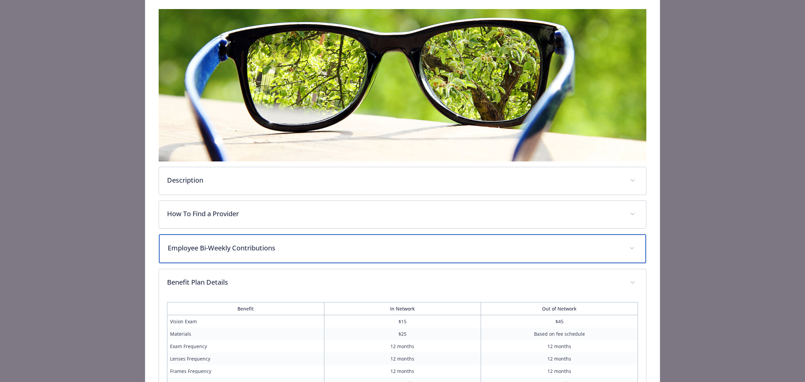
click at [222, 241] on div "Employee Bi-Weekly Contributions" at bounding box center [402, 248] width 487 height 29
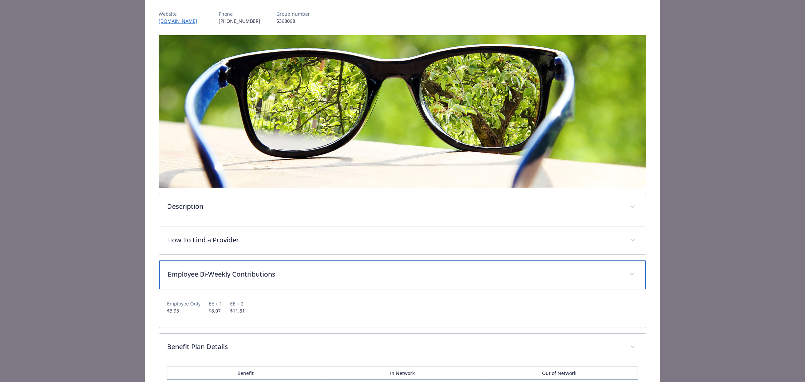
scroll to position [0, 0]
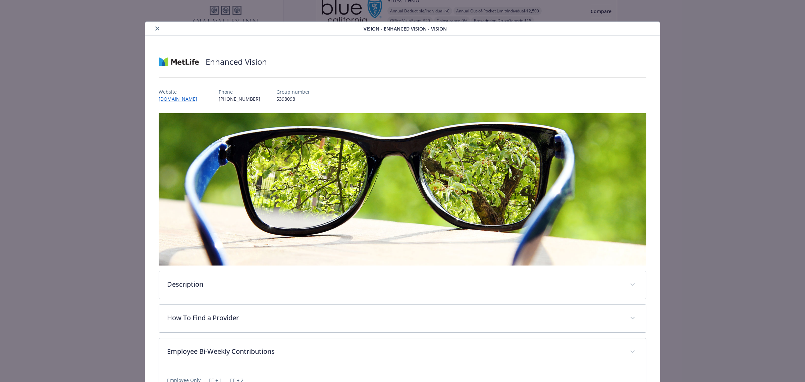
click at [160, 26] on div "details for plan Vision - Enhanced Vision - Vision" at bounding box center [256, 28] width 216 height 8
click at [154, 24] on button "close" at bounding box center [157, 28] width 8 height 8
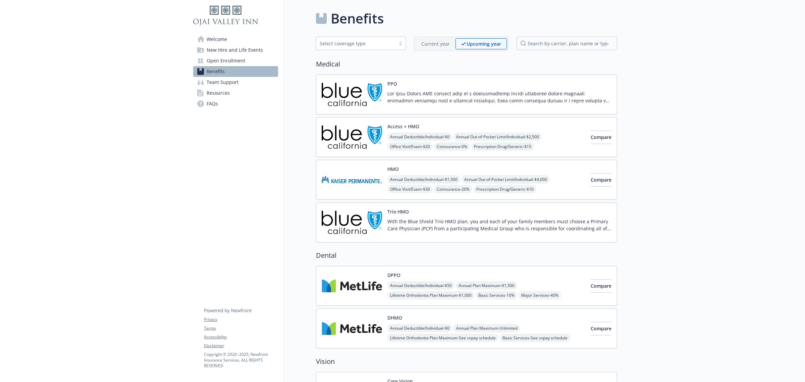
click at [388, 95] on p at bounding box center [499, 97] width 224 height 14
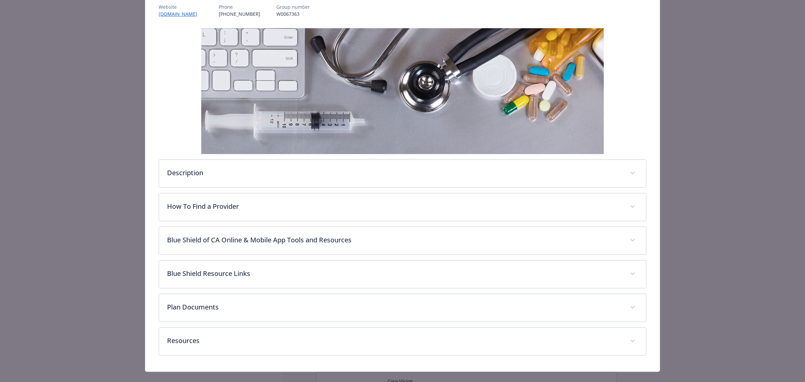
scroll to position [97, 0]
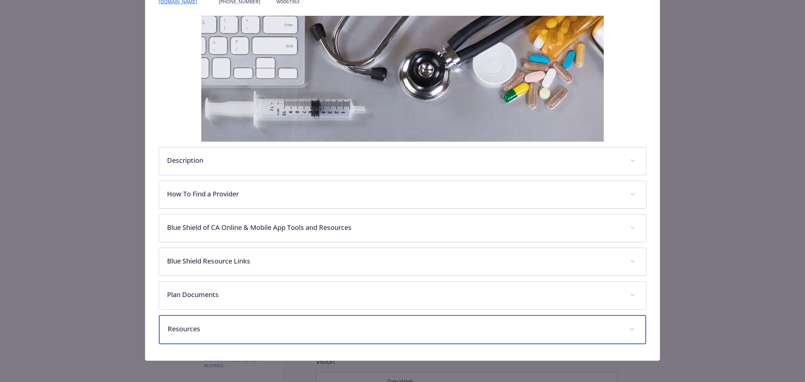
click at [224, 332] on p "Resources" at bounding box center [394, 329] width 453 height 10
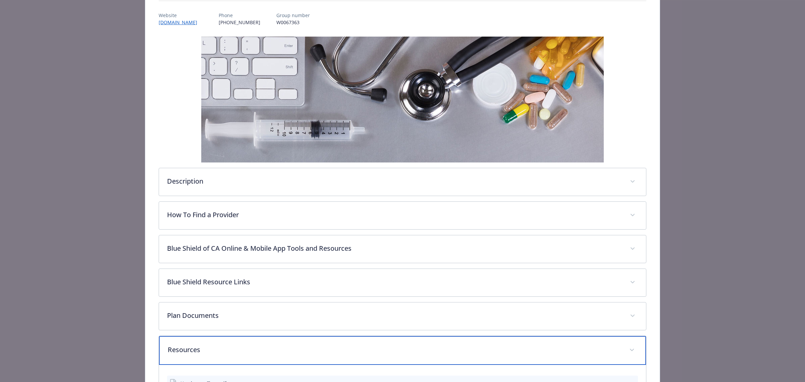
scroll to position [0, 0]
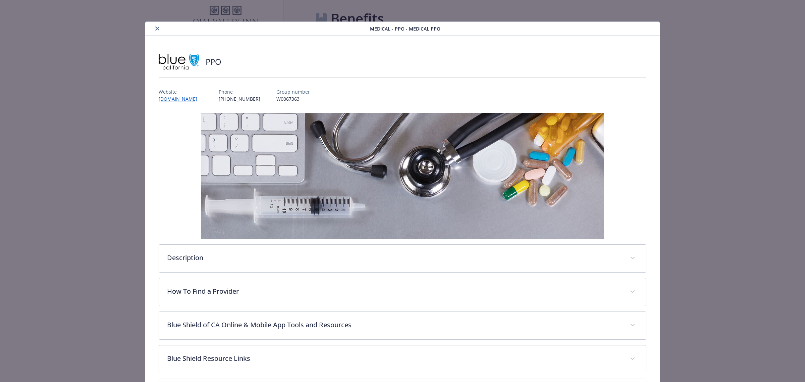
click at [158, 29] on icon "close" at bounding box center [157, 28] width 4 height 4
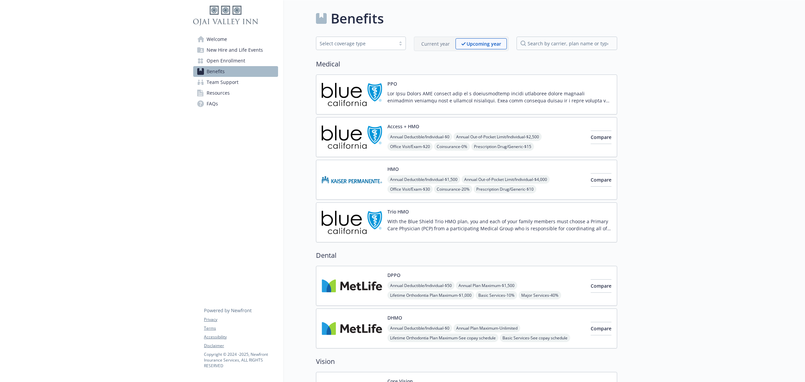
click at [356, 190] on img at bounding box center [352, 179] width 60 height 29
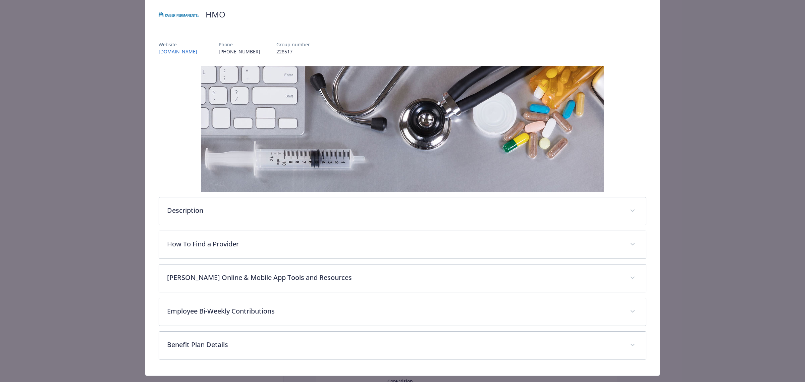
scroll to position [62, 0]
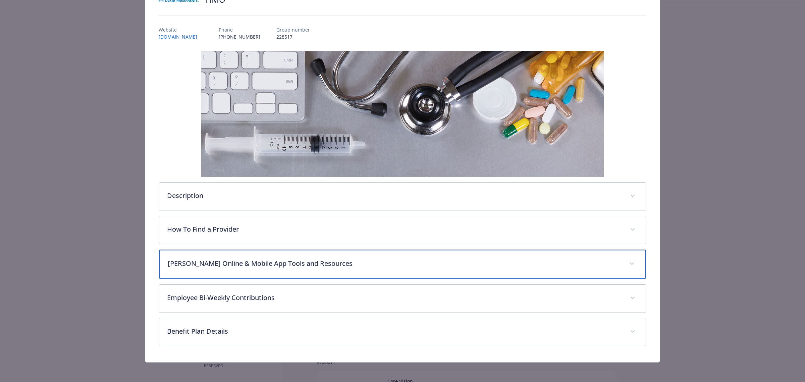
click at [263, 272] on div "[PERSON_NAME] Online & Mobile App Tools and Resources" at bounding box center [402, 264] width 487 height 29
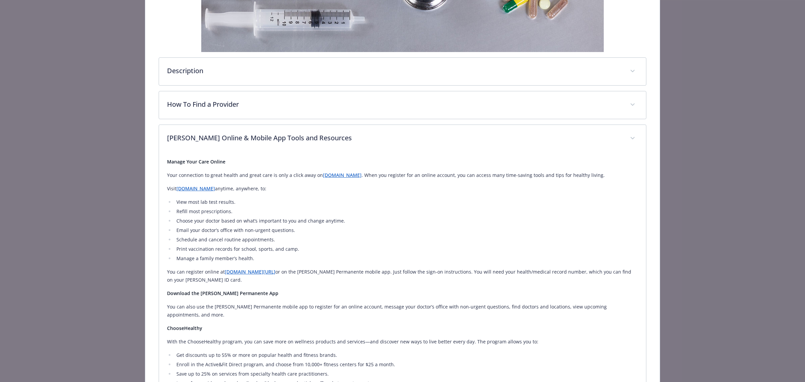
scroll to position [0, 0]
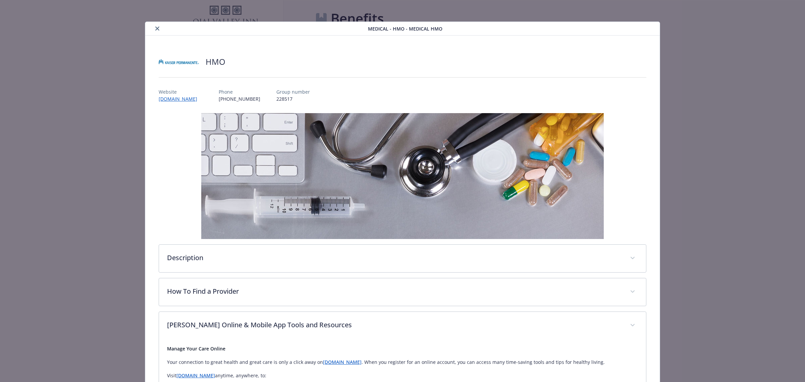
click at [155, 28] on icon "close" at bounding box center [157, 28] width 4 height 4
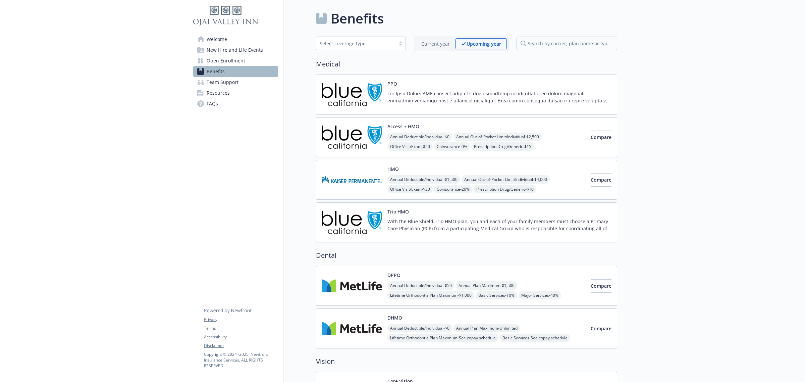
click at [215, 61] on span "Open Enrollment" at bounding box center [226, 60] width 39 height 11
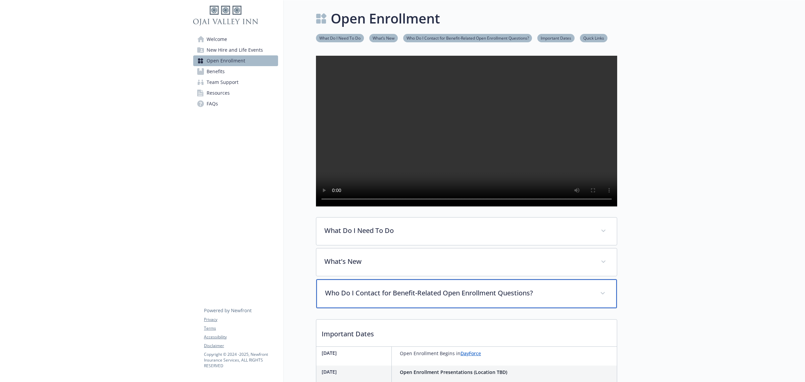
click at [401, 304] on div "Who Do I Contact for Benefit-Related Open Enrollment Questions?" at bounding box center [466, 293] width 301 height 29
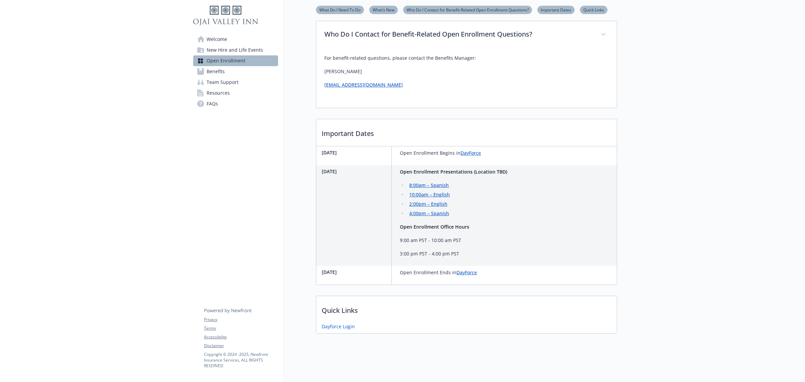
scroll to position [284, 0]
click at [389, 311] on p "Quick Links" at bounding box center [466, 308] width 301 height 25
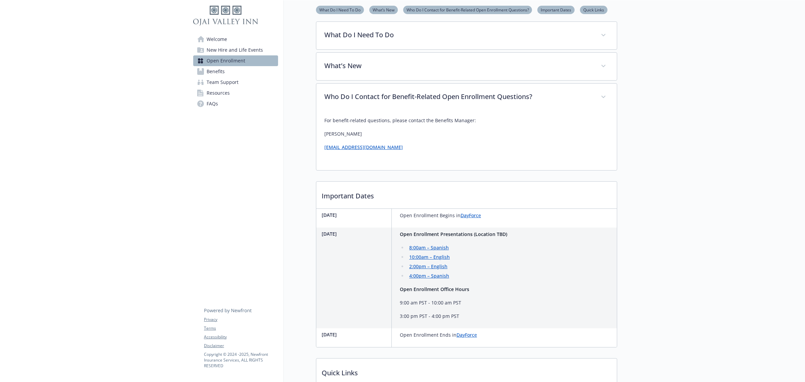
scroll to position [116, 0]
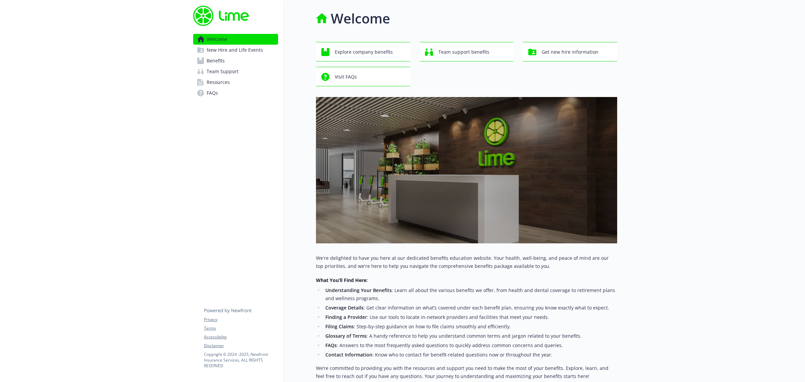
click at [228, 61] on link "Benefits" at bounding box center [235, 60] width 85 height 11
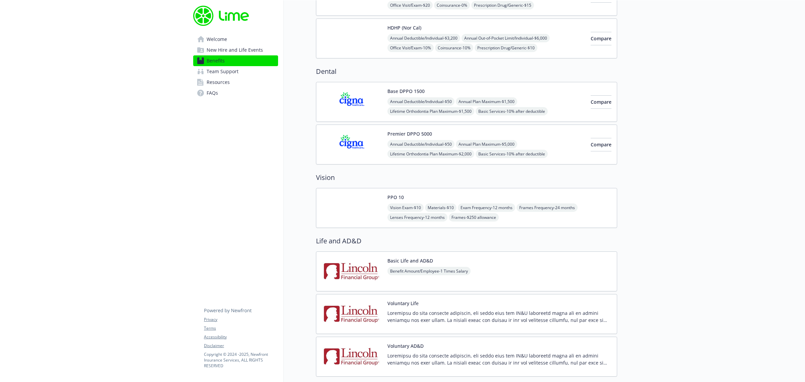
scroll to position [419, 0]
